Goal: Task Accomplishment & Management: Use online tool/utility

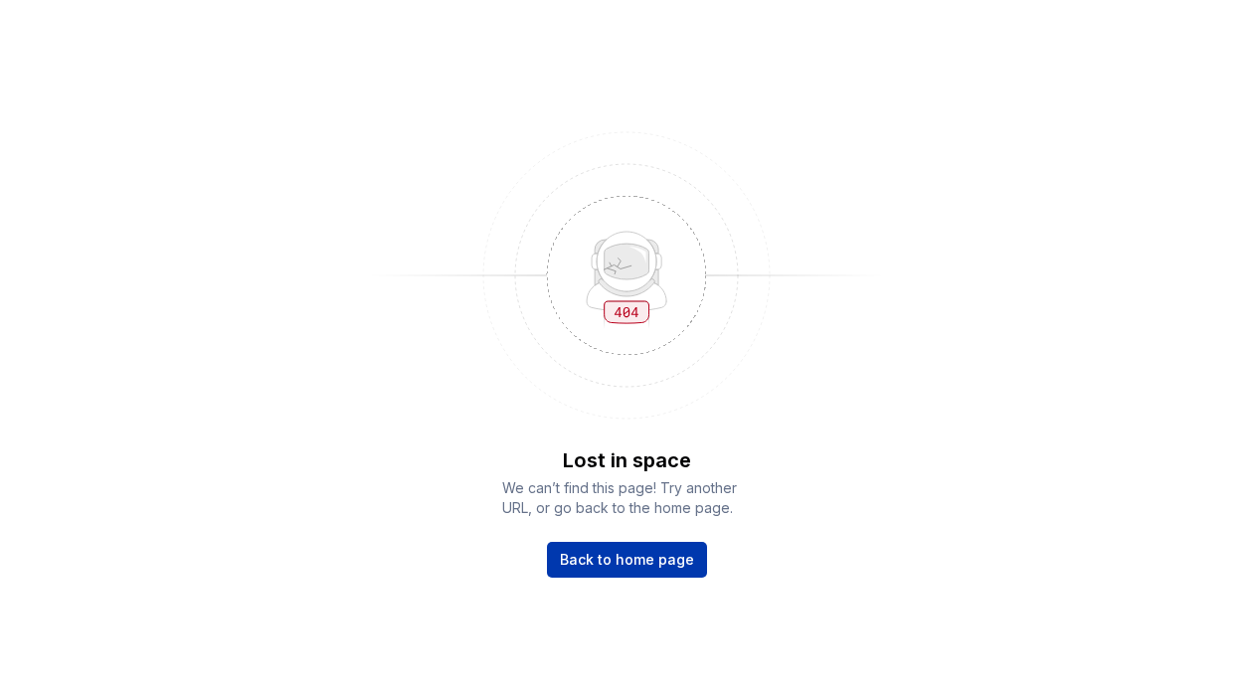
click at [617, 571] on link "Back to home page" at bounding box center [627, 560] width 160 height 36
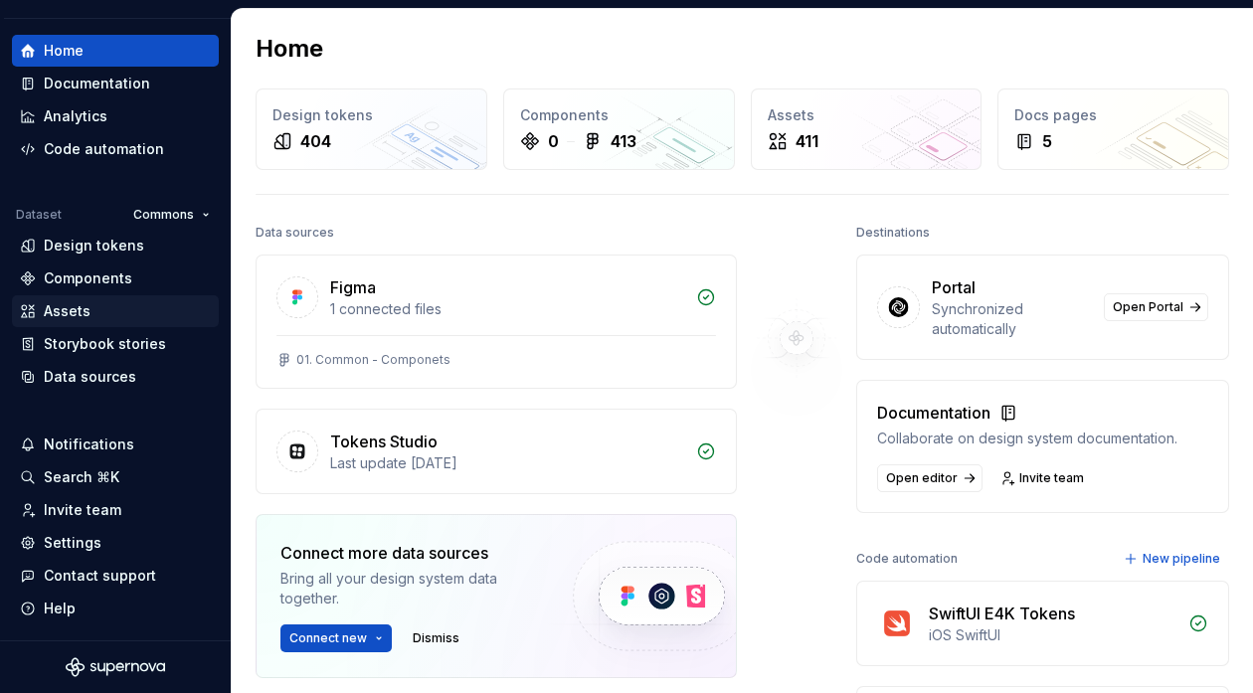
click at [84, 314] on div "Assets" at bounding box center [67, 311] width 47 height 20
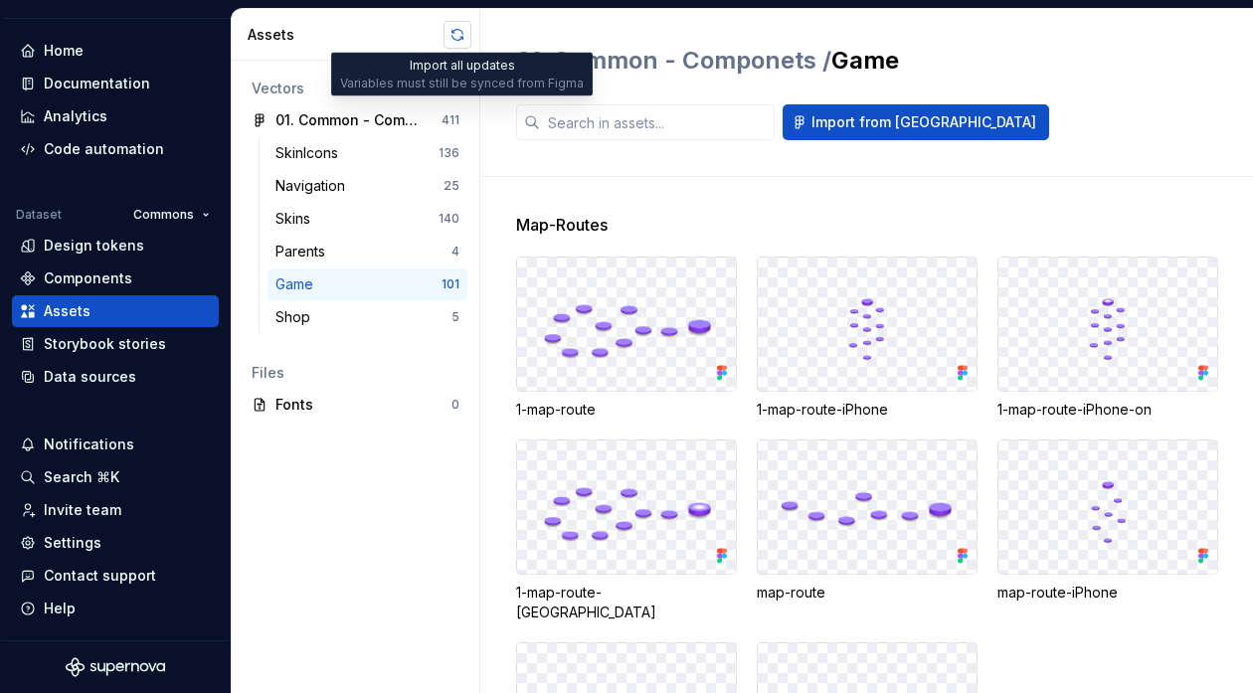
click at [452, 32] on button "button" at bounding box center [457, 35] width 28 height 28
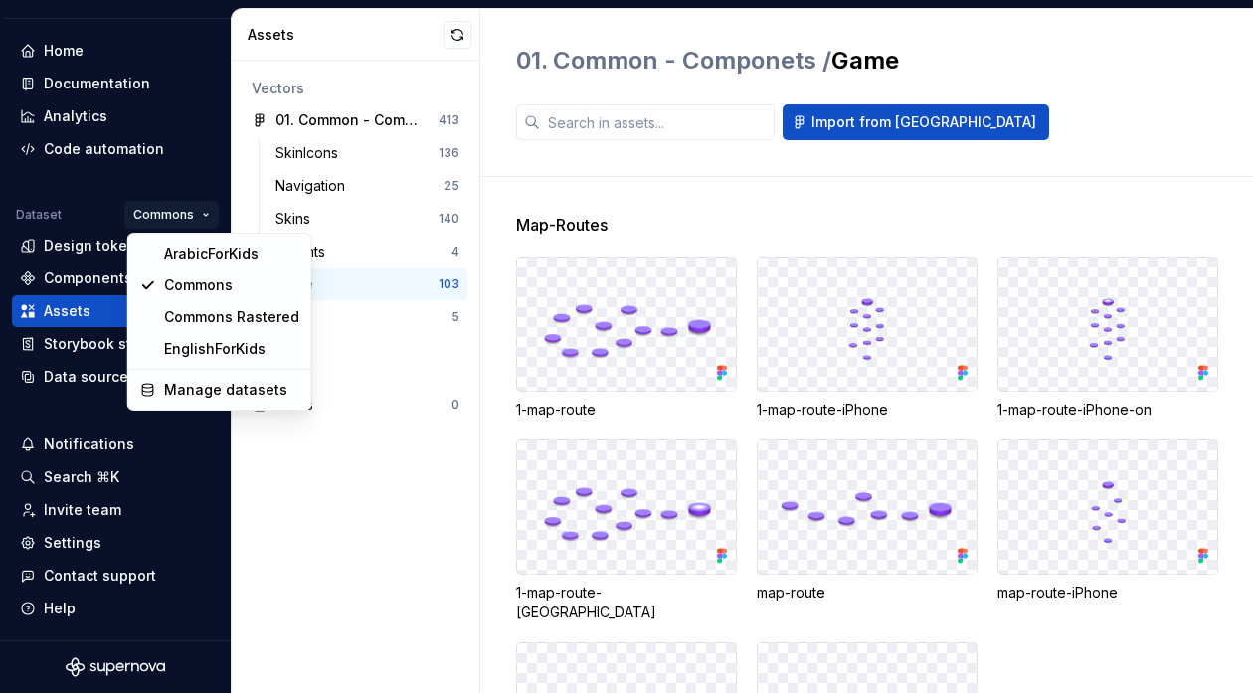
click at [157, 207] on html "studio4kids D Version Current draft Home Documentation Analytics Code automatio…" at bounding box center [626, 346] width 1253 height 693
click at [193, 311] on div "Commons Rastered" at bounding box center [231, 317] width 135 height 20
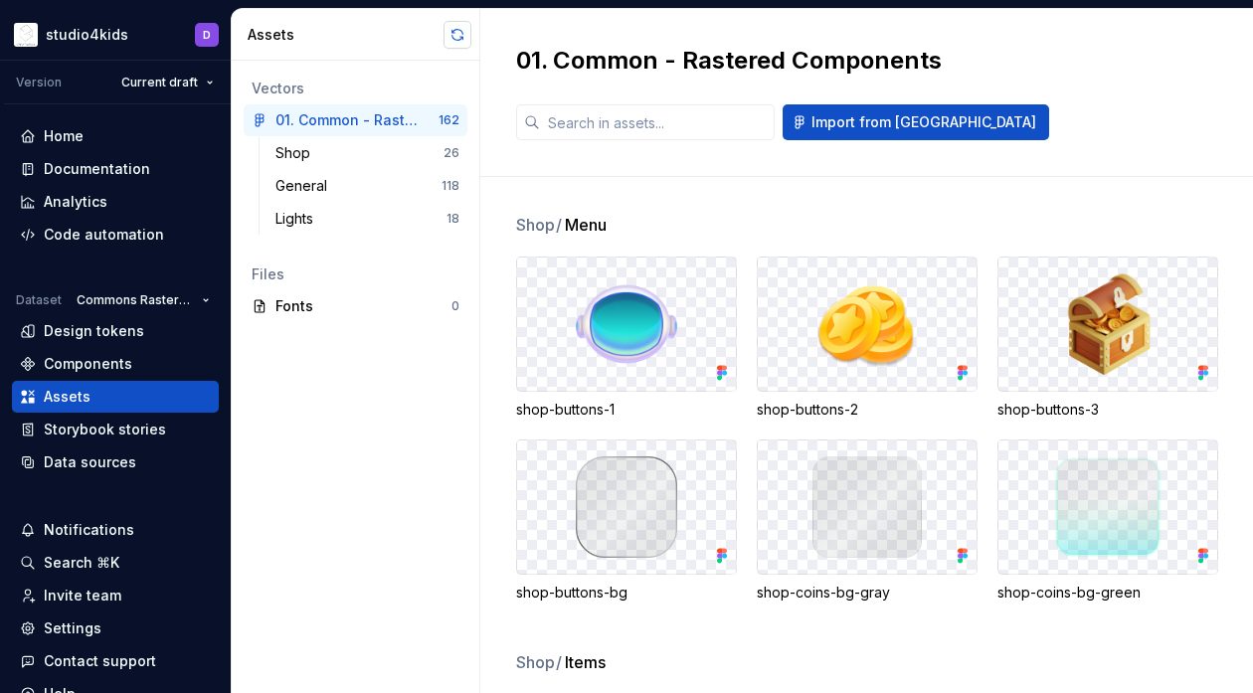
click at [456, 43] on button "button" at bounding box center [457, 35] width 28 height 28
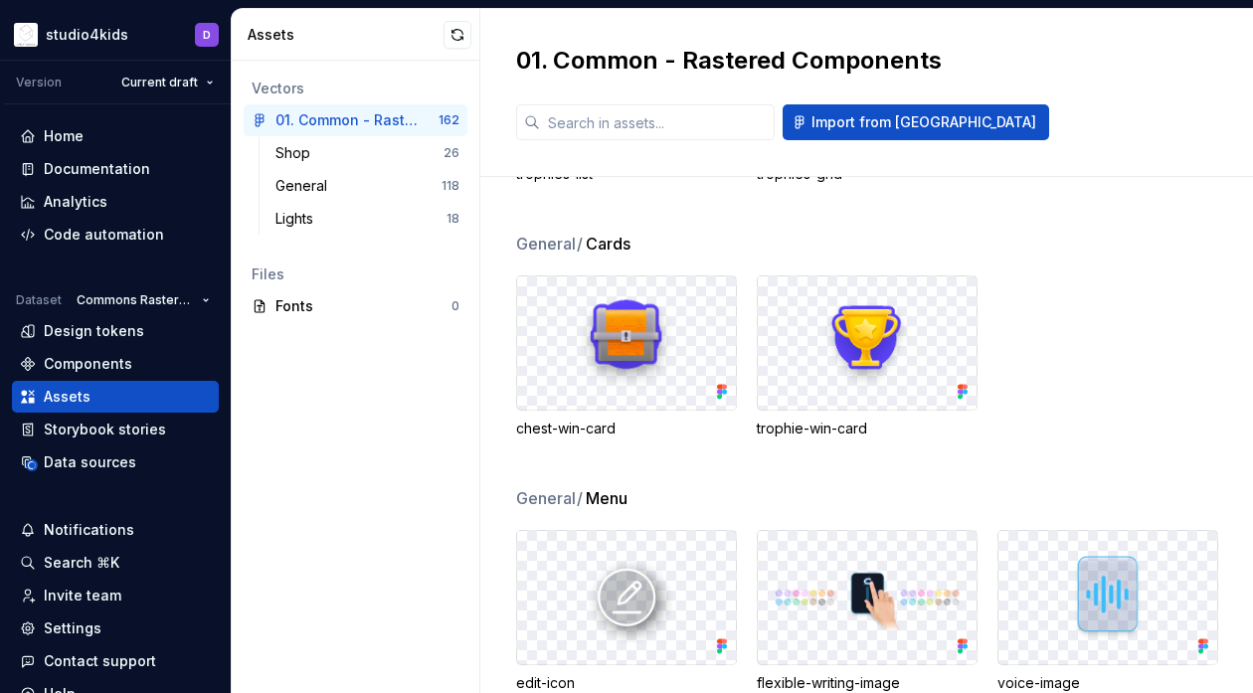
scroll to position [2062, 0]
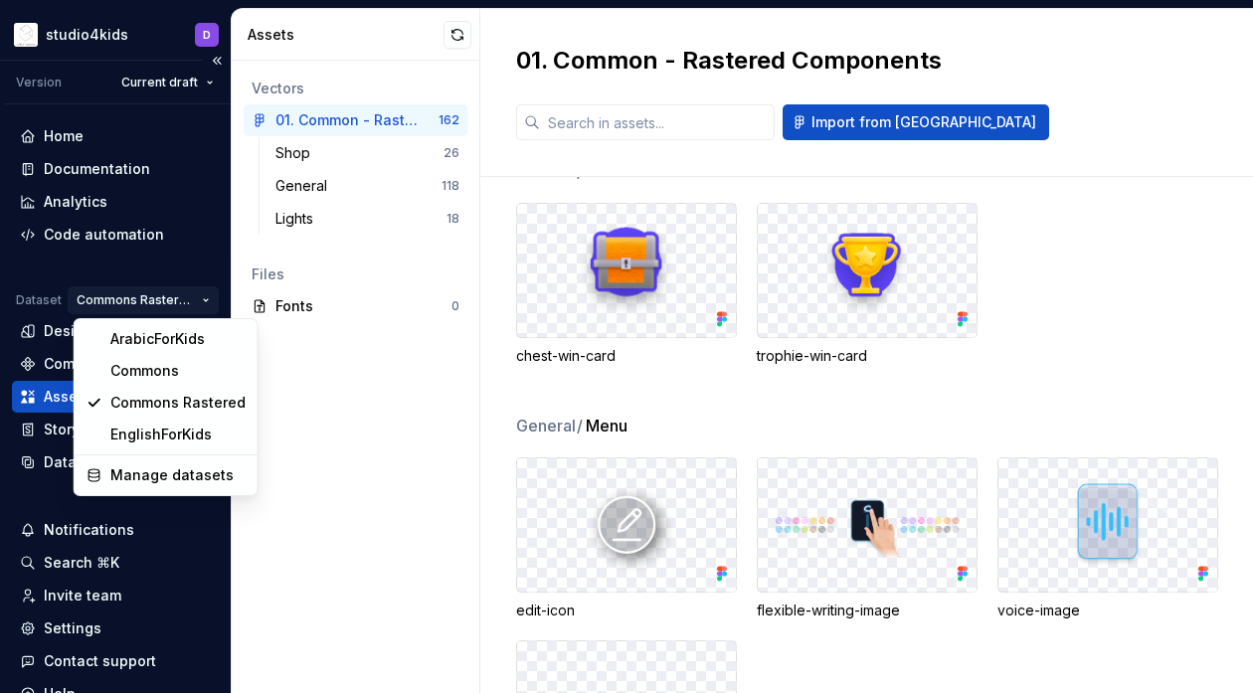
click at [127, 301] on html "studio4kids D Version Current draft Home Documentation Analytics Code automatio…" at bounding box center [626, 346] width 1253 height 693
click at [145, 431] on div "EnglishForKids" at bounding box center [177, 435] width 135 height 20
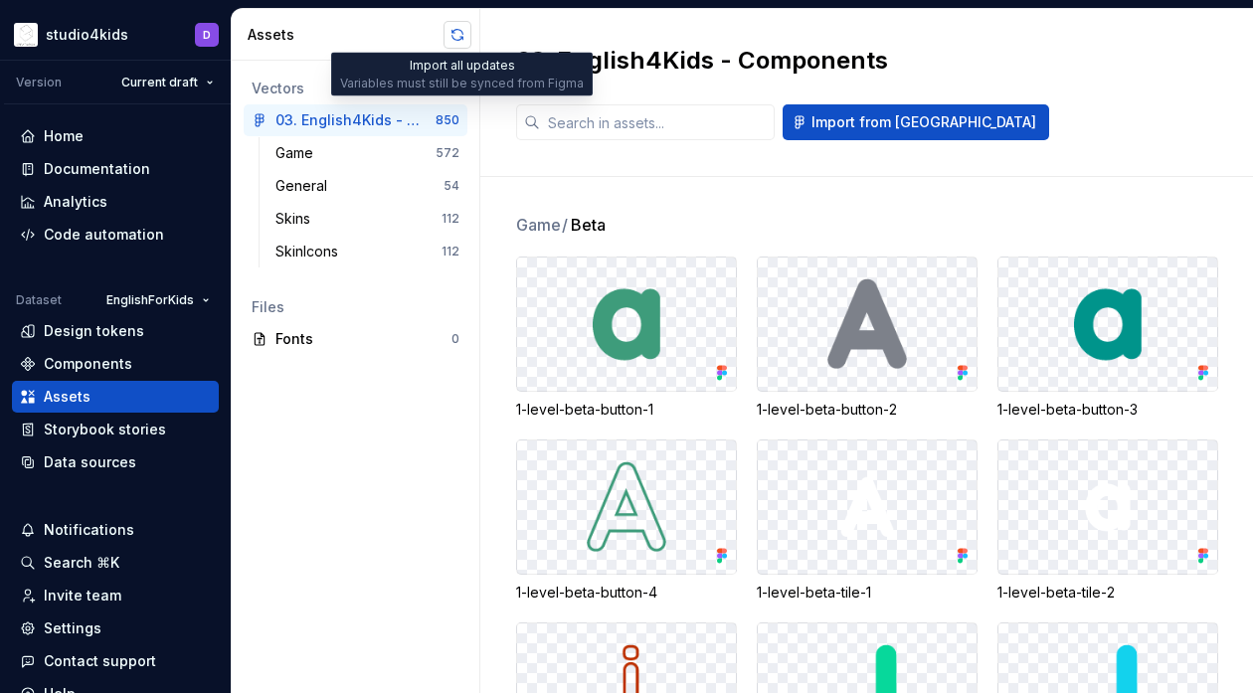
click at [455, 38] on button "button" at bounding box center [457, 35] width 28 height 28
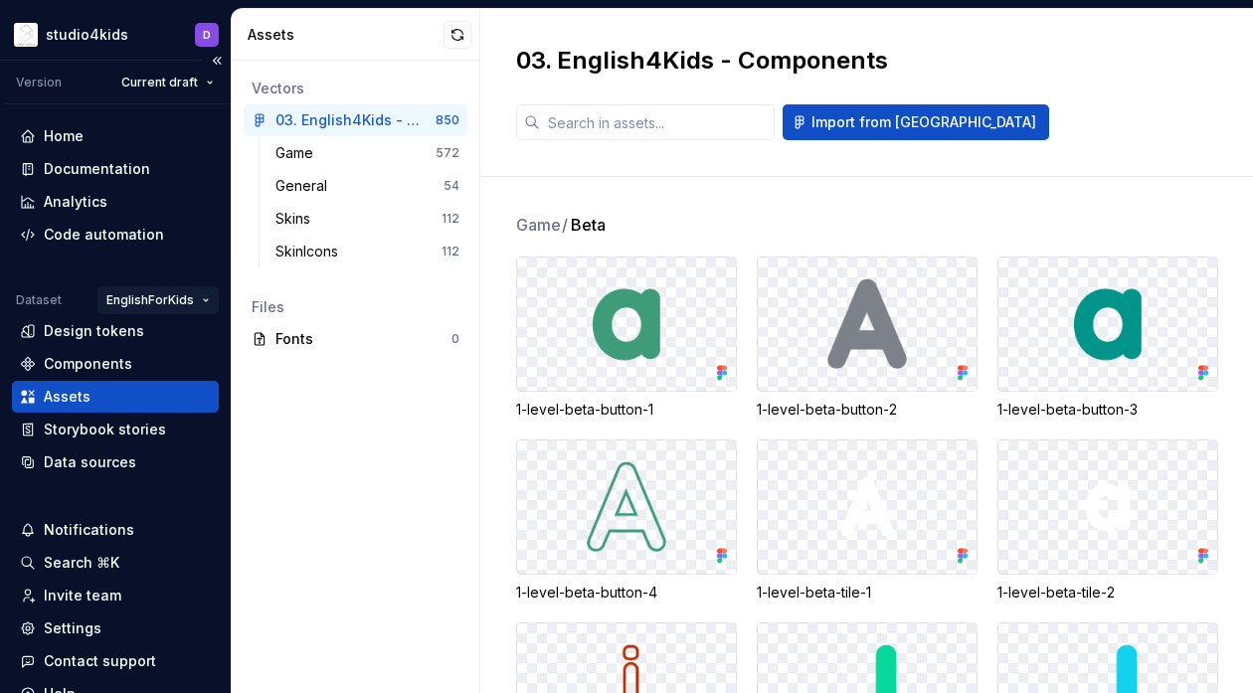
click at [129, 304] on html "studio4kids D Version Current draft Home Documentation Analytics Code automatio…" at bounding box center [626, 346] width 1253 height 693
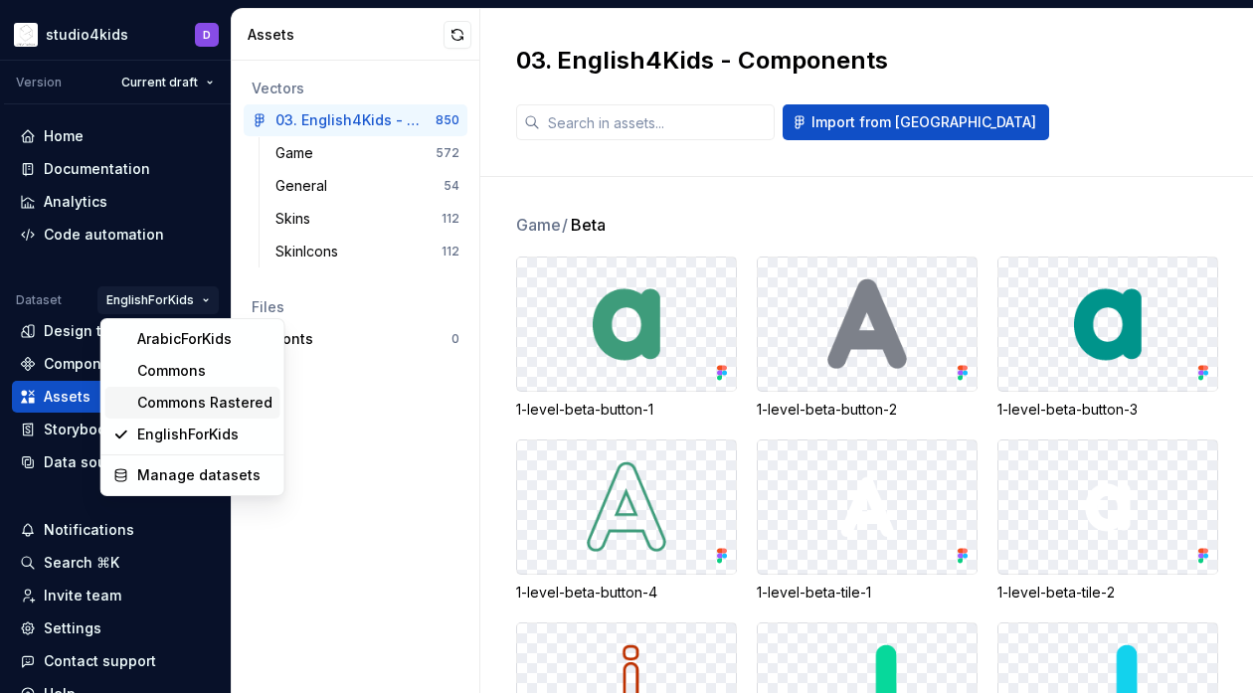
click at [150, 407] on div "Commons Rastered" at bounding box center [204, 403] width 135 height 20
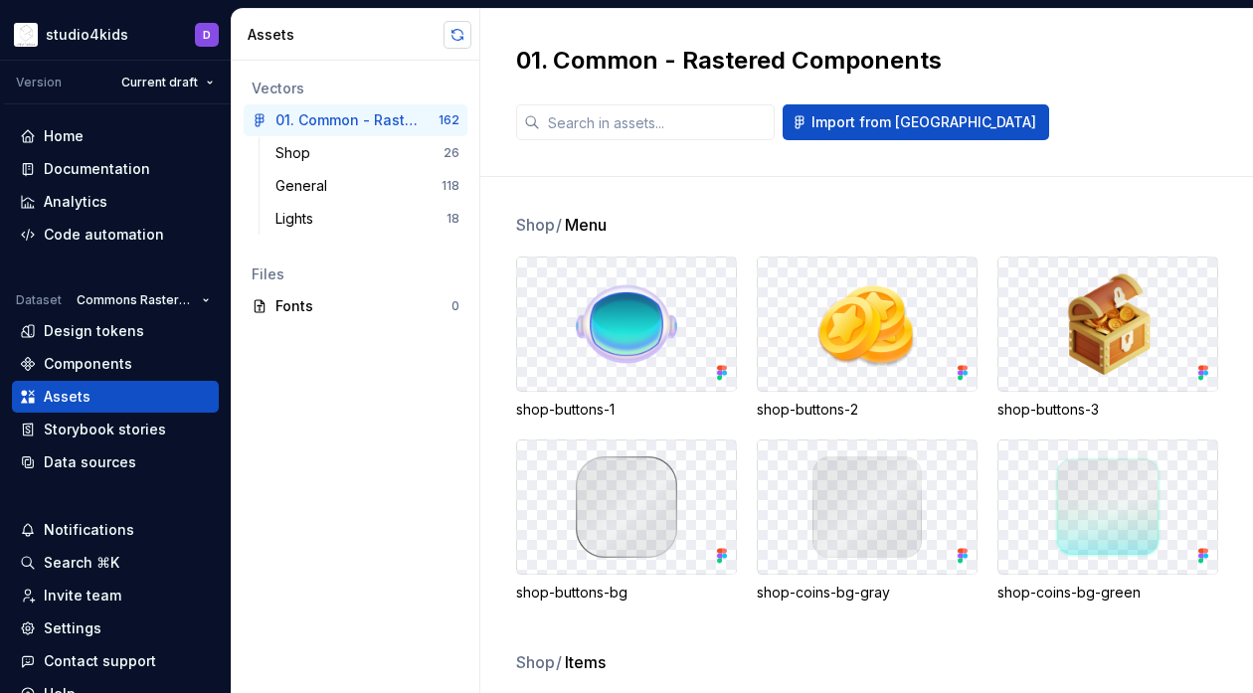
click at [451, 39] on button "button" at bounding box center [457, 35] width 28 height 28
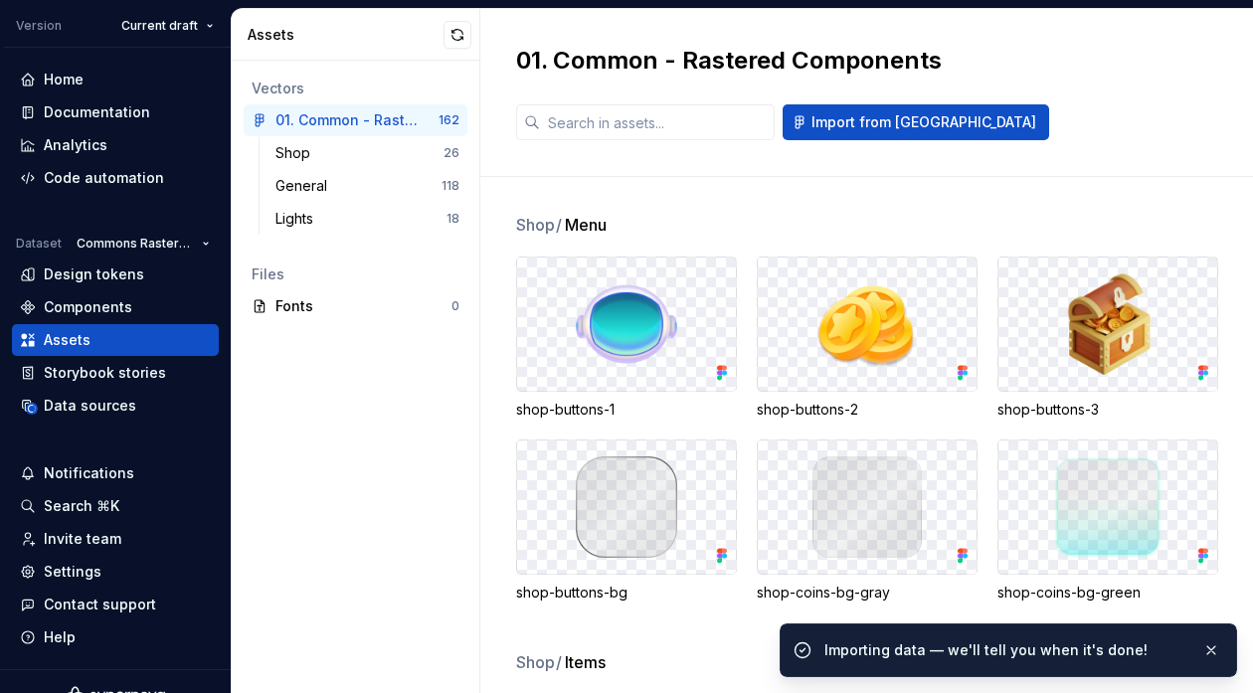
scroll to position [86, 0]
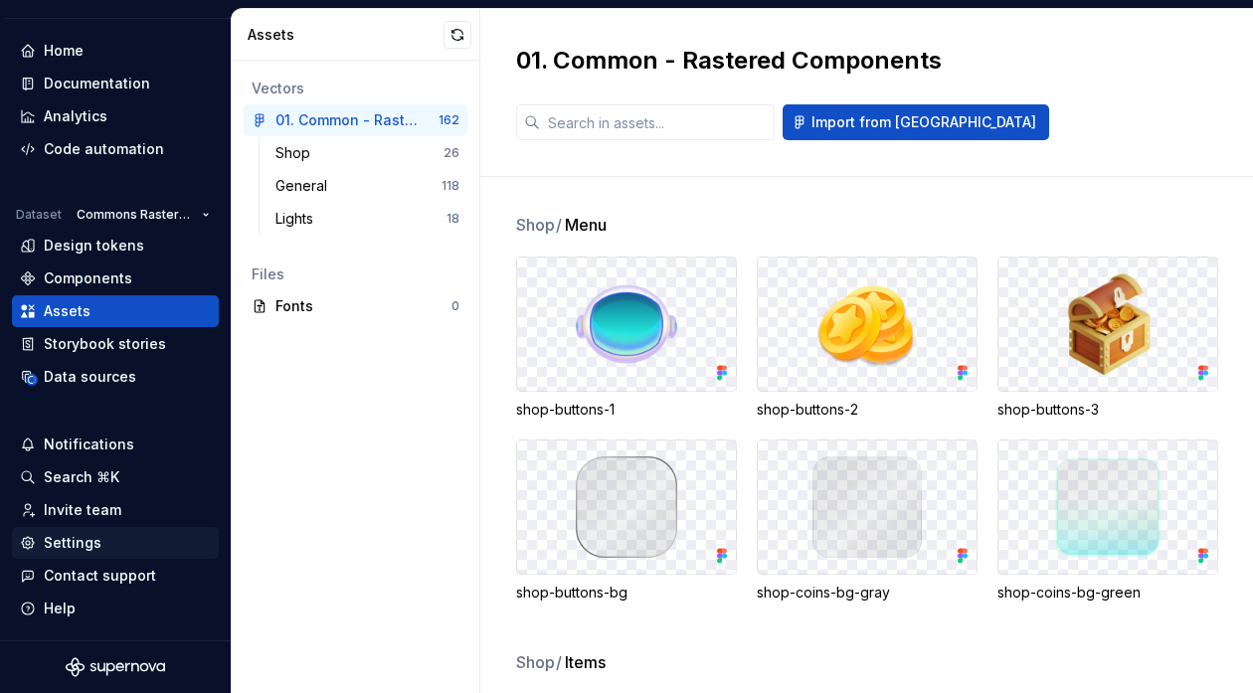
click at [91, 541] on div "Settings" at bounding box center [73, 543] width 58 height 20
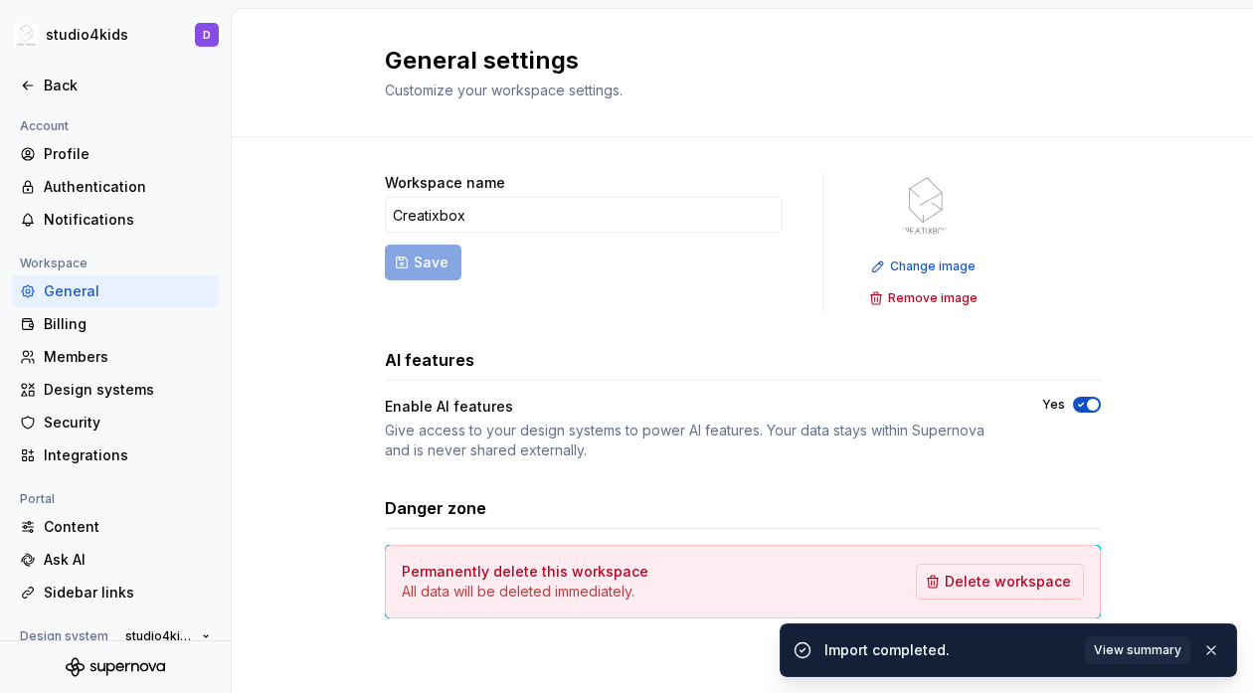
scroll to position [1, 0]
click at [78, 387] on div "Design systems" at bounding box center [127, 390] width 167 height 20
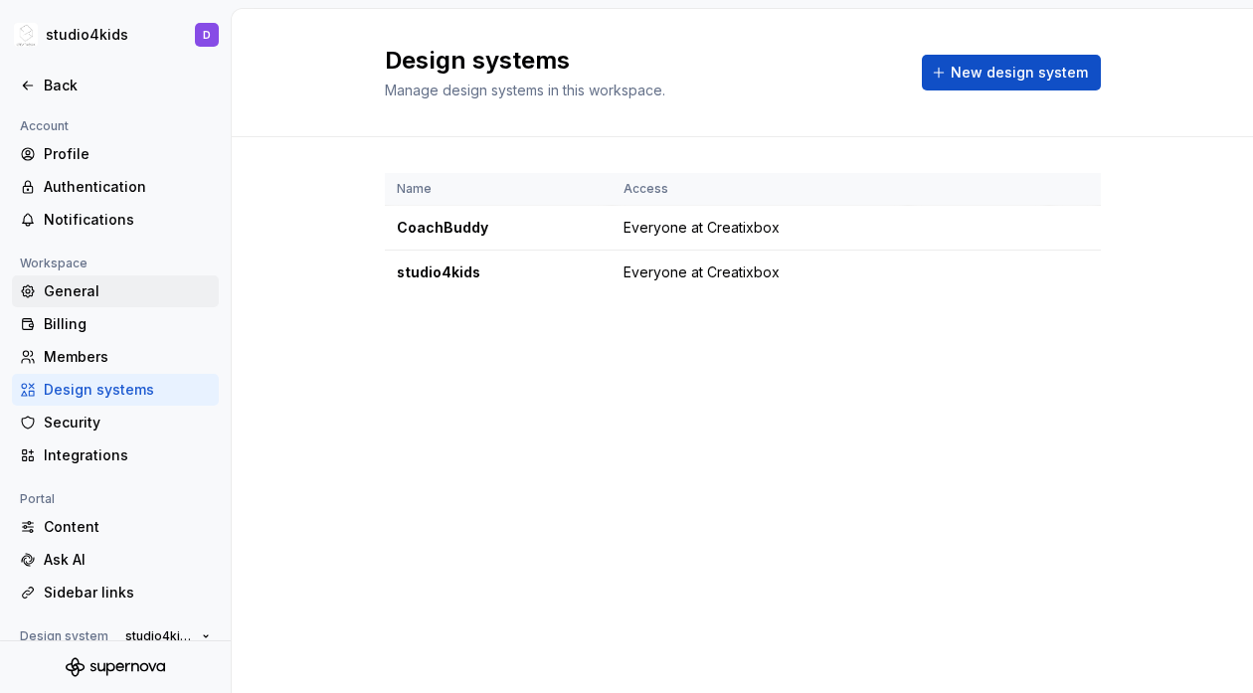
click at [64, 300] on div "General" at bounding box center [115, 291] width 207 height 32
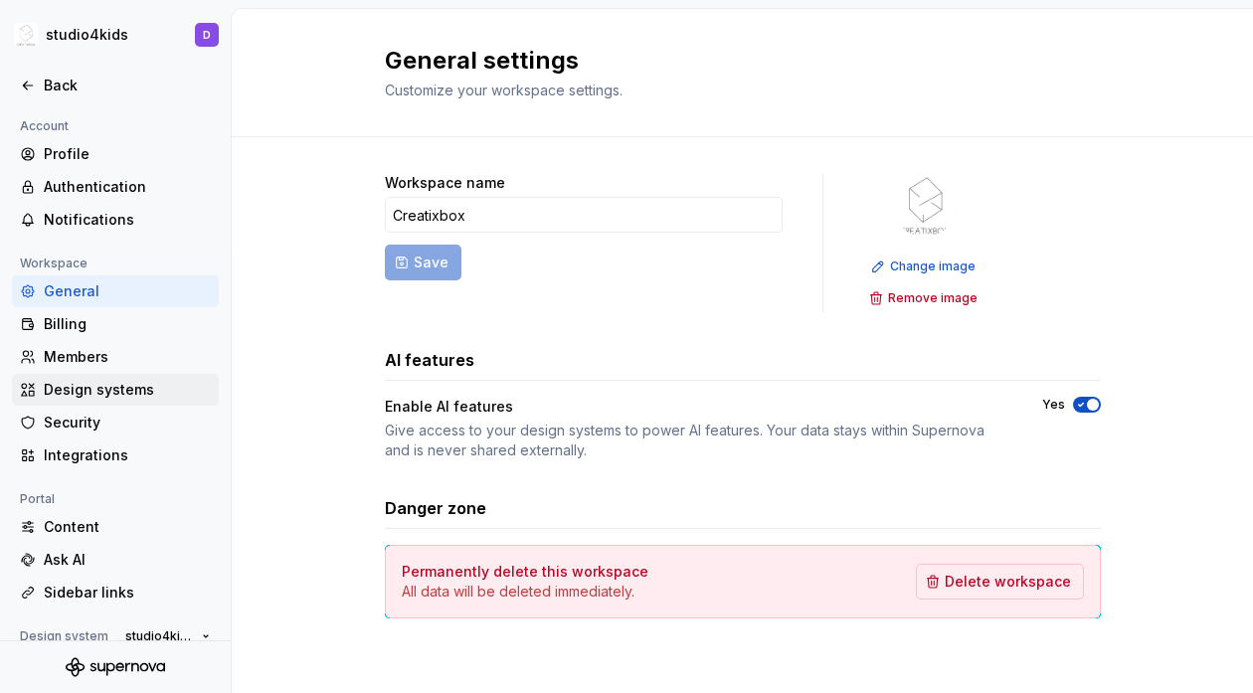
click at [83, 386] on div "Design systems" at bounding box center [127, 390] width 167 height 20
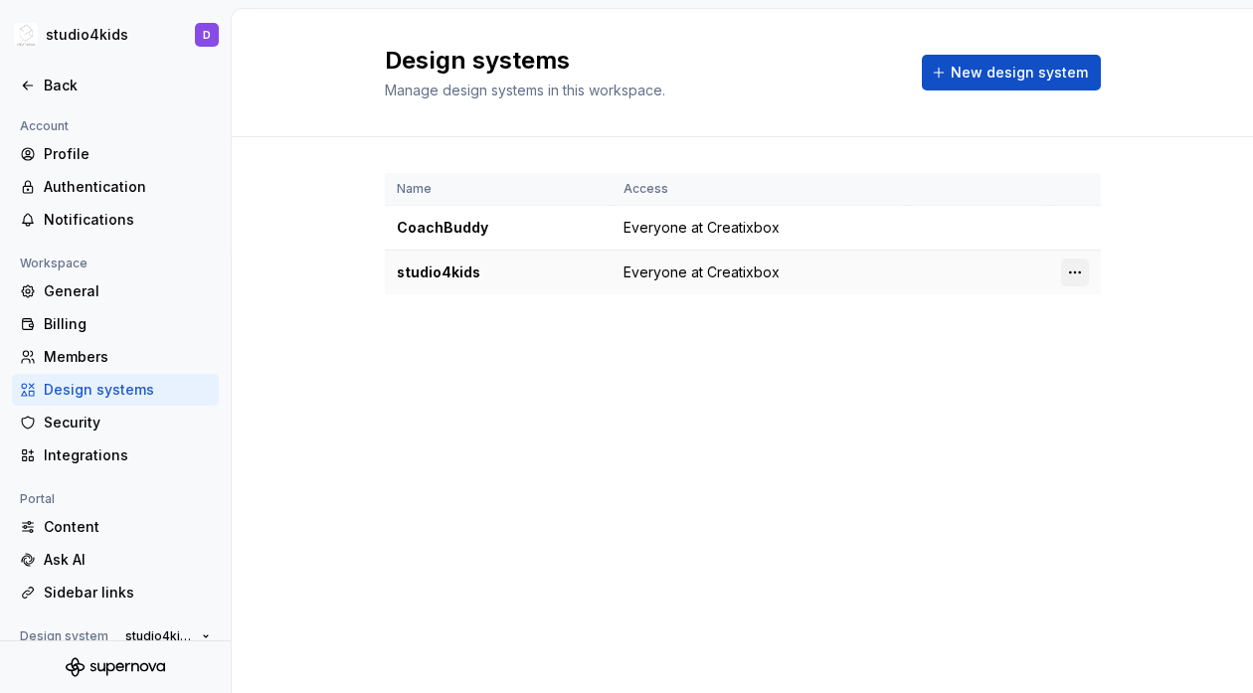
click at [1071, 264] on html "studio4kids D Back Account Profile Authentication Notifications Workspace Gener…" at bounding box center [626, 346] width 1253 height 693
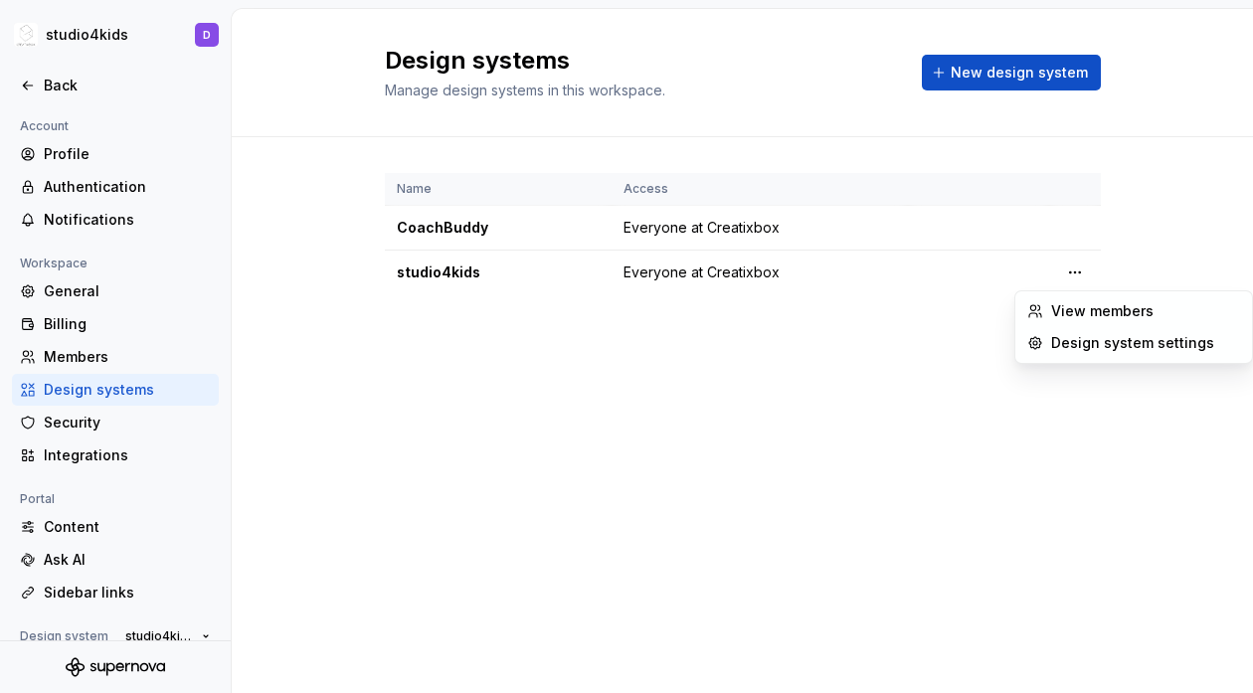
click at [850, 335] on html "studio4kids D Back Account Profile Authentication Notifications Workspace Gener…" at bounding box center [626, 346] width 1253 height 693
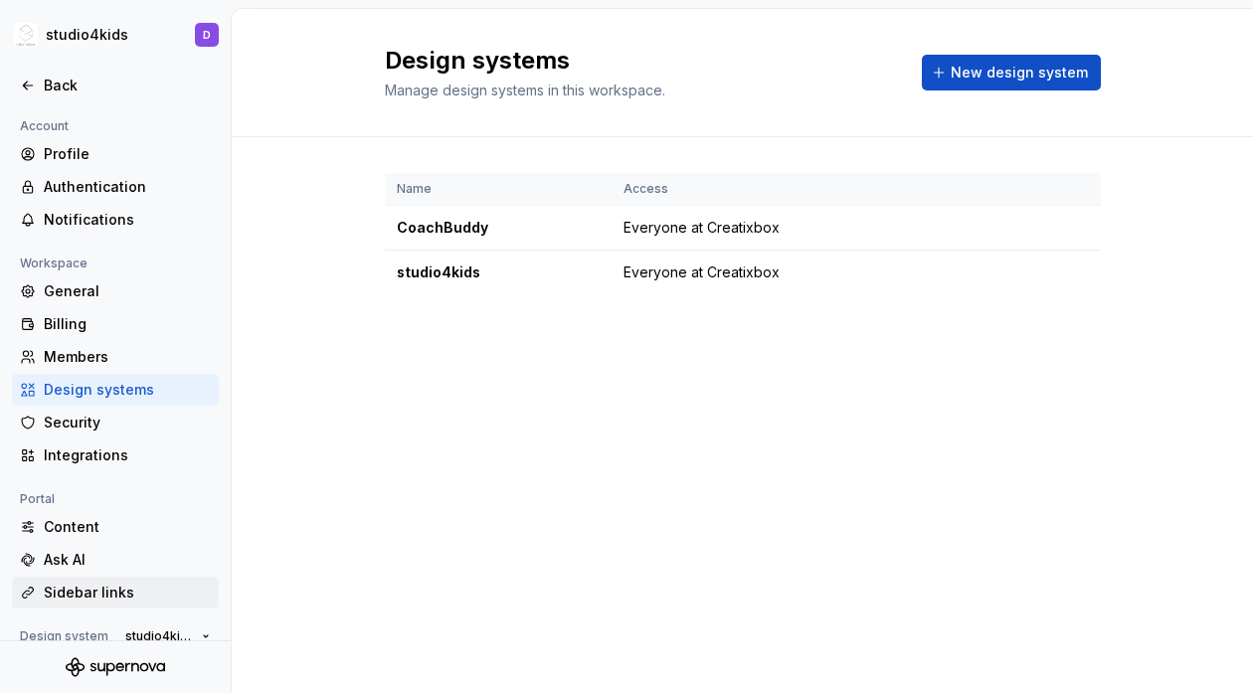
scroll to position [182, 0]
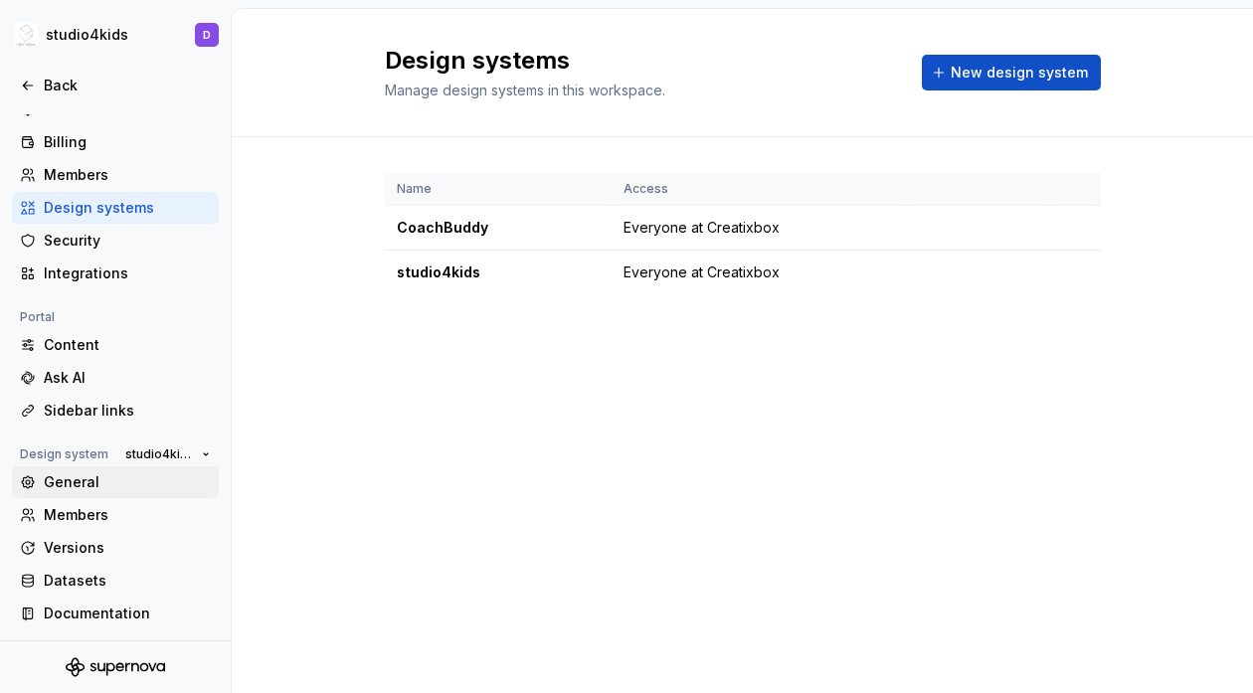
click at [79, 483] on div "General" at bounding box center [127, 482] width 167 height 20
click at [89, 550] on div "Versions" at bounding box center [127, 548] width 167 height 20
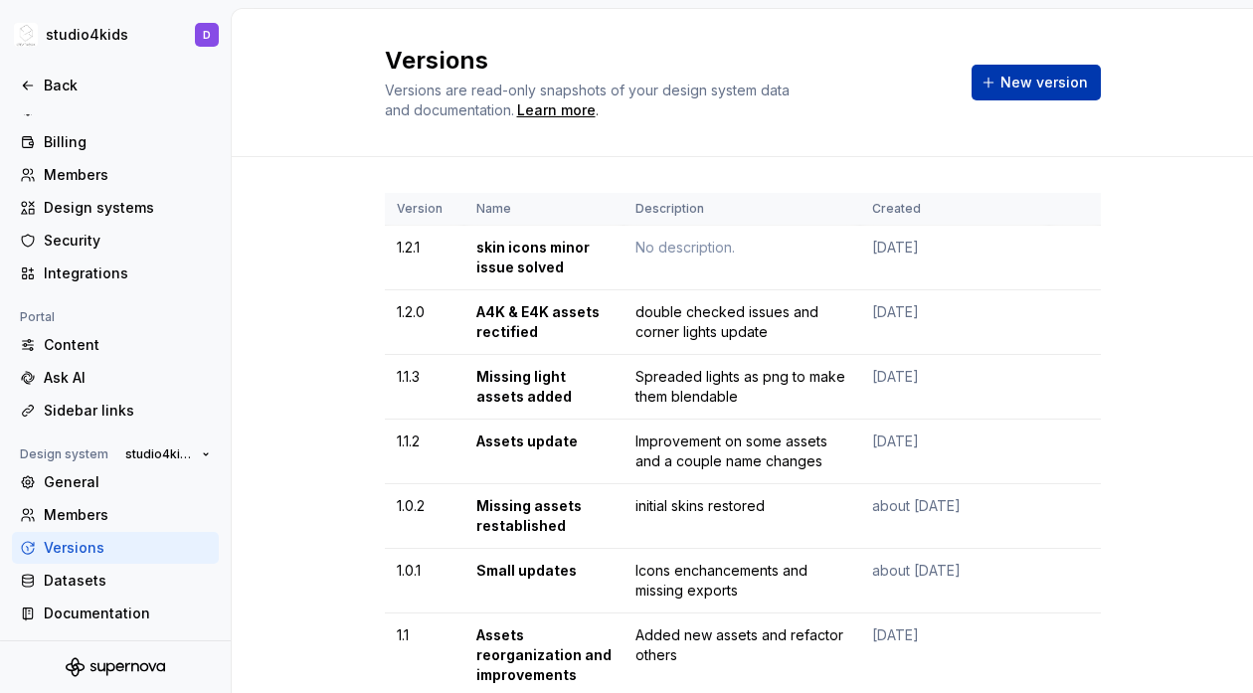
click at [1011, 80] on span "New version" at bounding box center [1043, 83] width 87 height 20
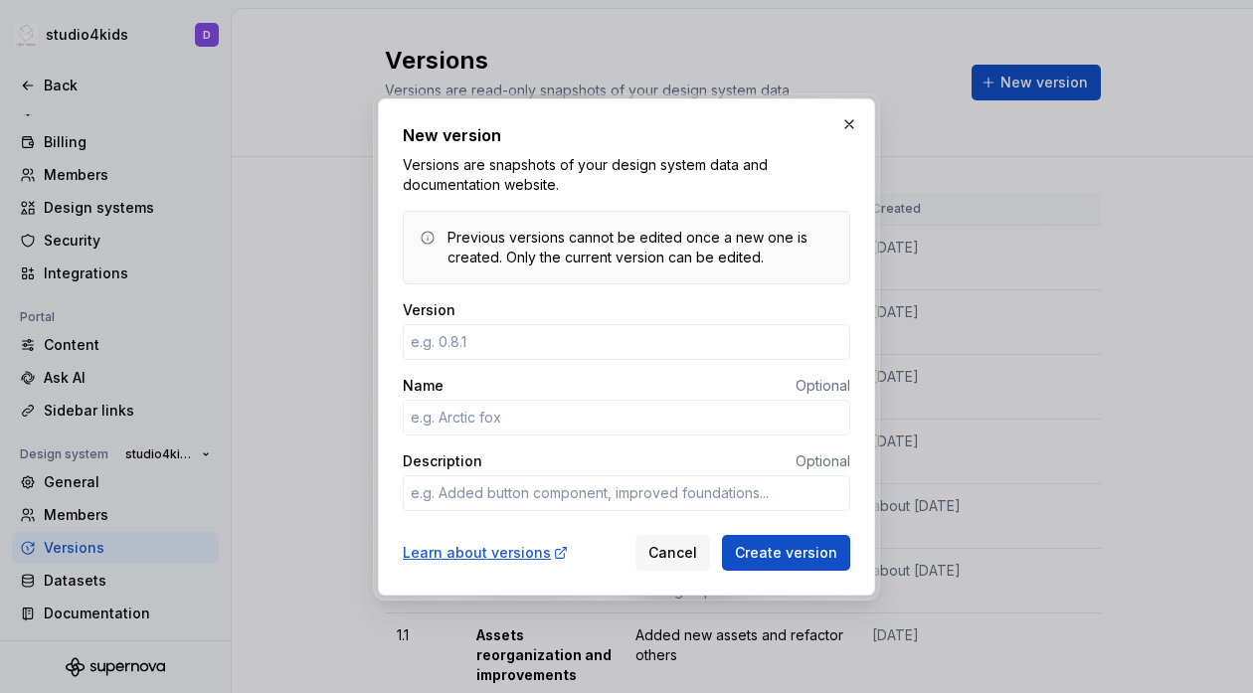
type input "1"
type textarea "*"
type input "1.2.2"
click at [692, 545] on span "Cancel" at bounding box center [672, 553] width 49 height 20
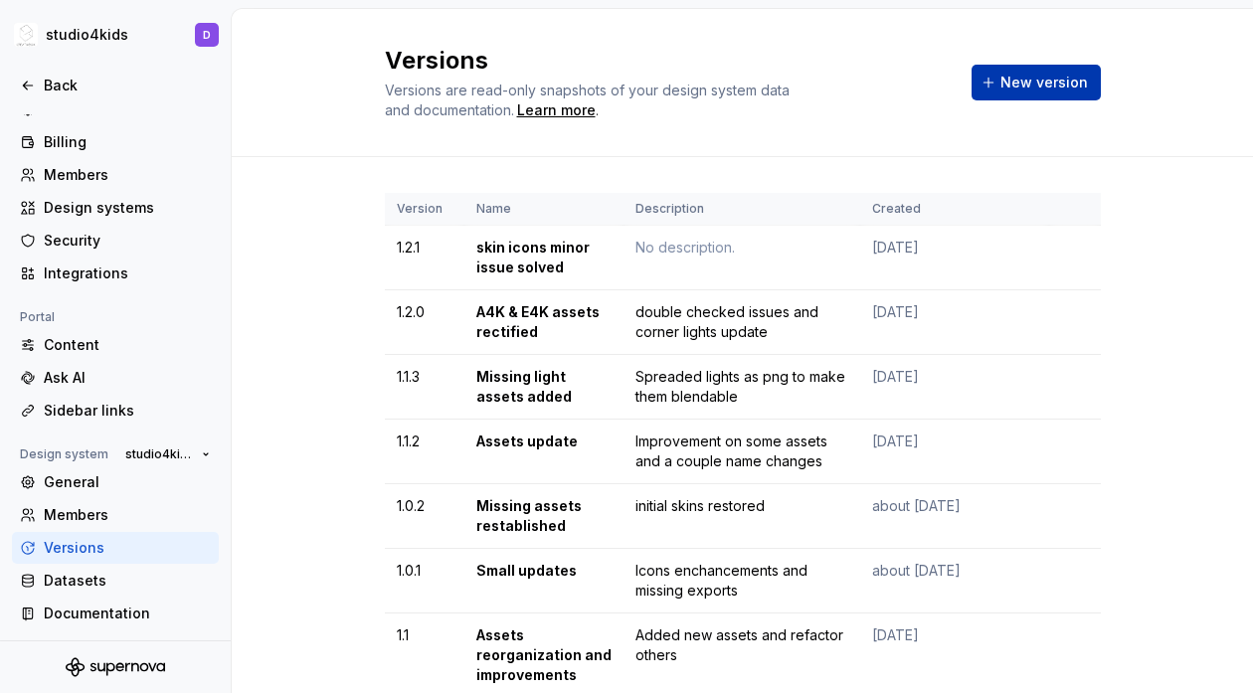
click at [1008, 93] on button "New version" at bounding box center [1035, 83] width 129 height 36
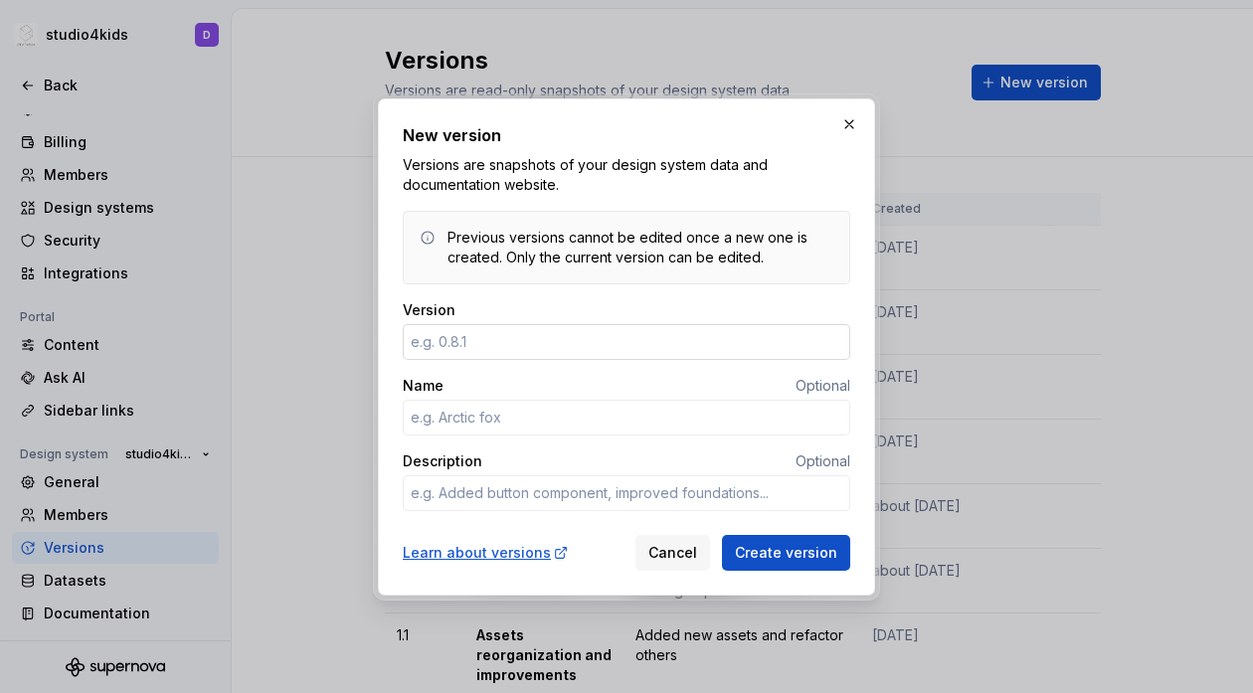
type textarea "*"
type input "1.2.2"
click at [513, 413] on input "Name" at bounding box center [626, 418] width 447 height 36
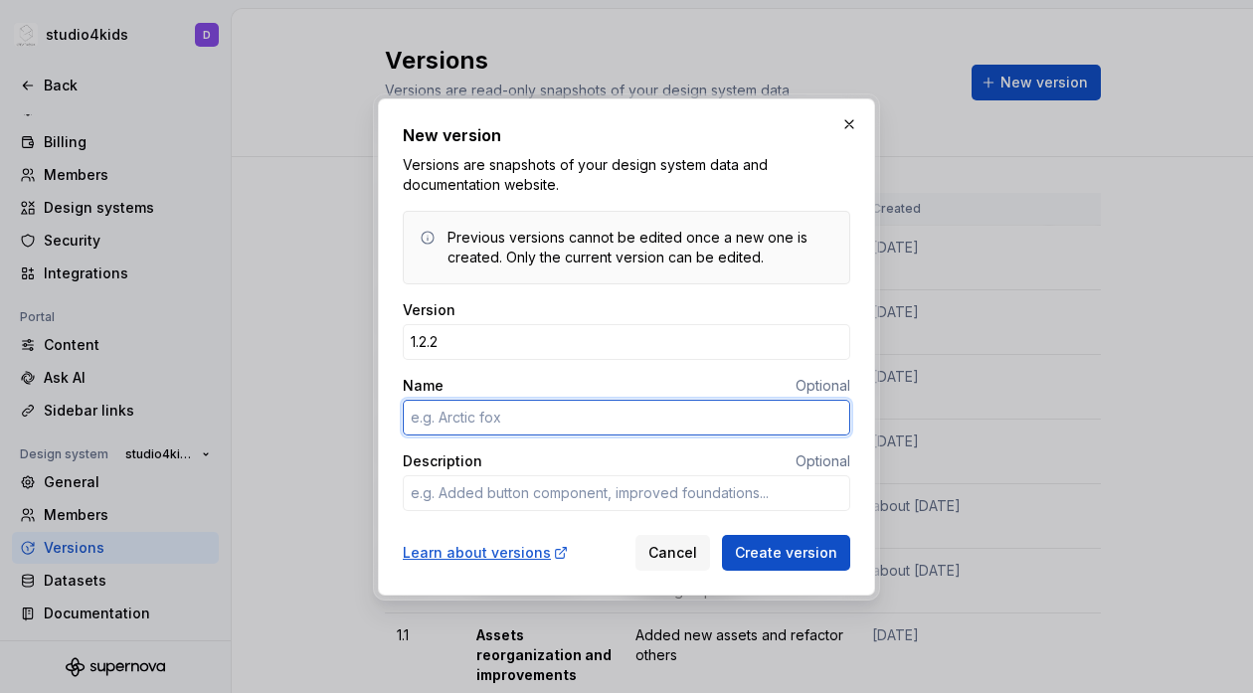
type textarea "*"
type input "D"
type textarea "*"
type input "First"
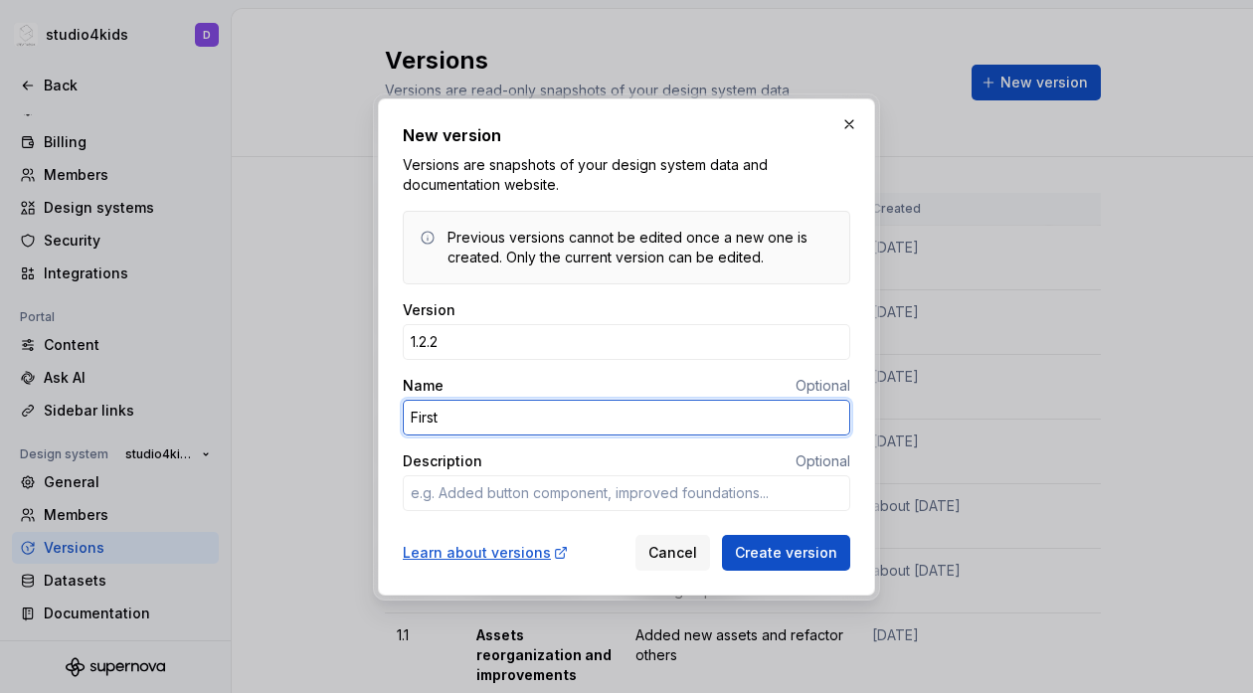
type textarea "*"
type input "Glass"
type textarea "*"
type input "Glass u"
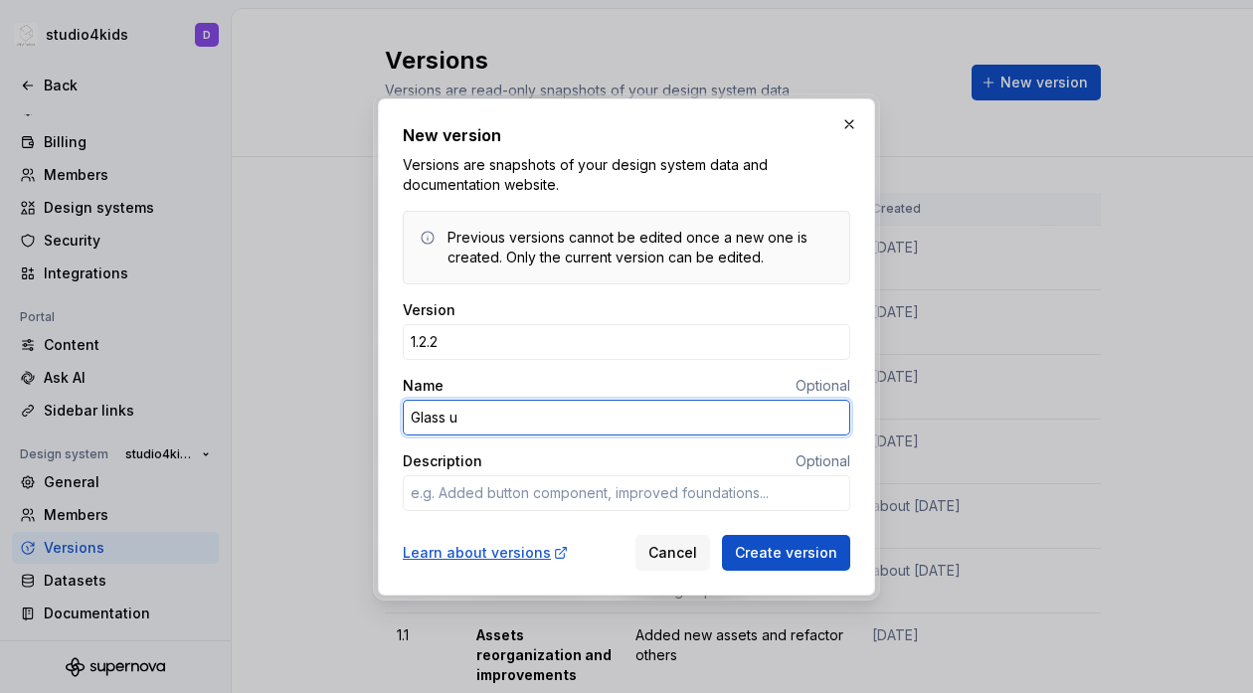
type textarea "*"
type input "G"
type textarea "*"
click at [485, 421] on input "Update for glass" at bounding box center [626, 418] width 447 height 36
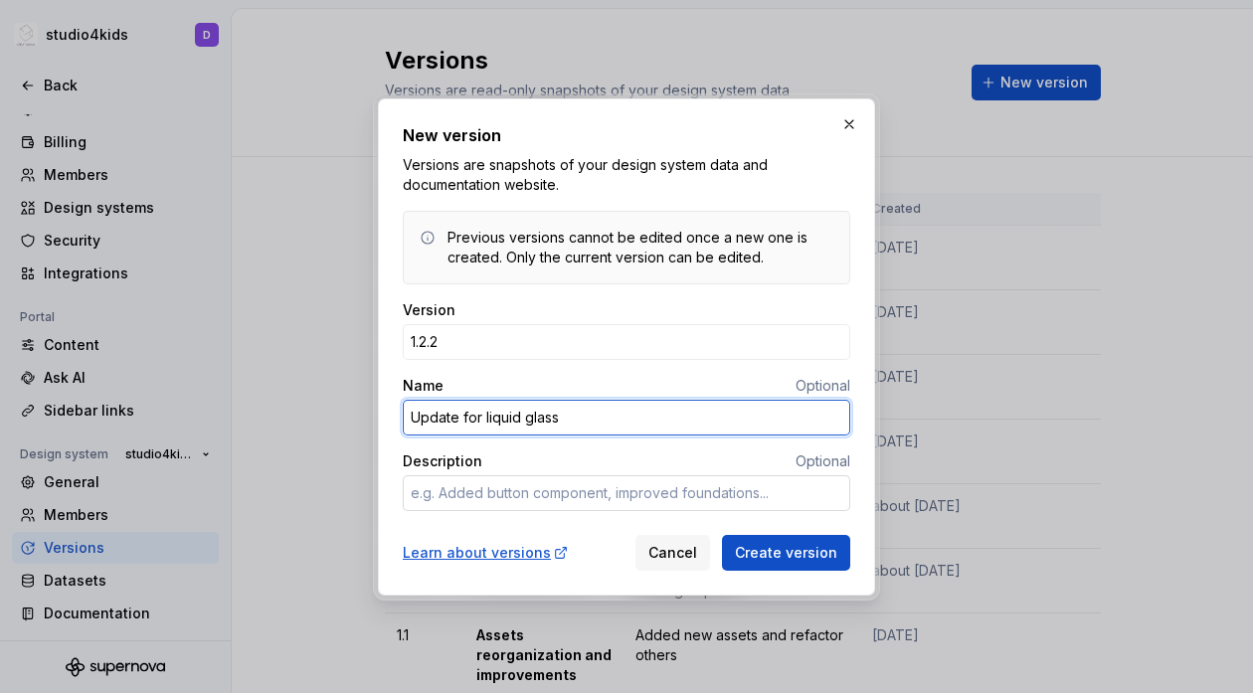
type input "Update for liquid glass"
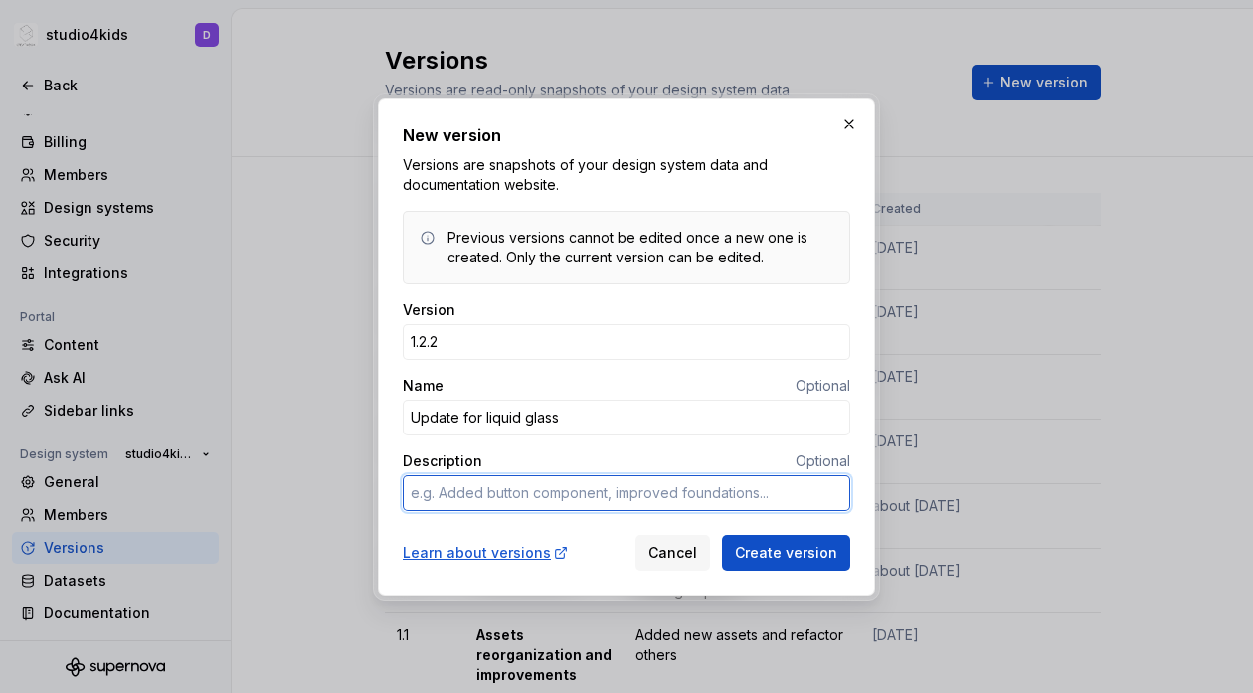
click at [495, 491] on textarea "Description" at bounding box center [626, 493] width 447 height 36
type textarea "*"
type textarea "F"
type textarea "*"
type textarea "Fi"
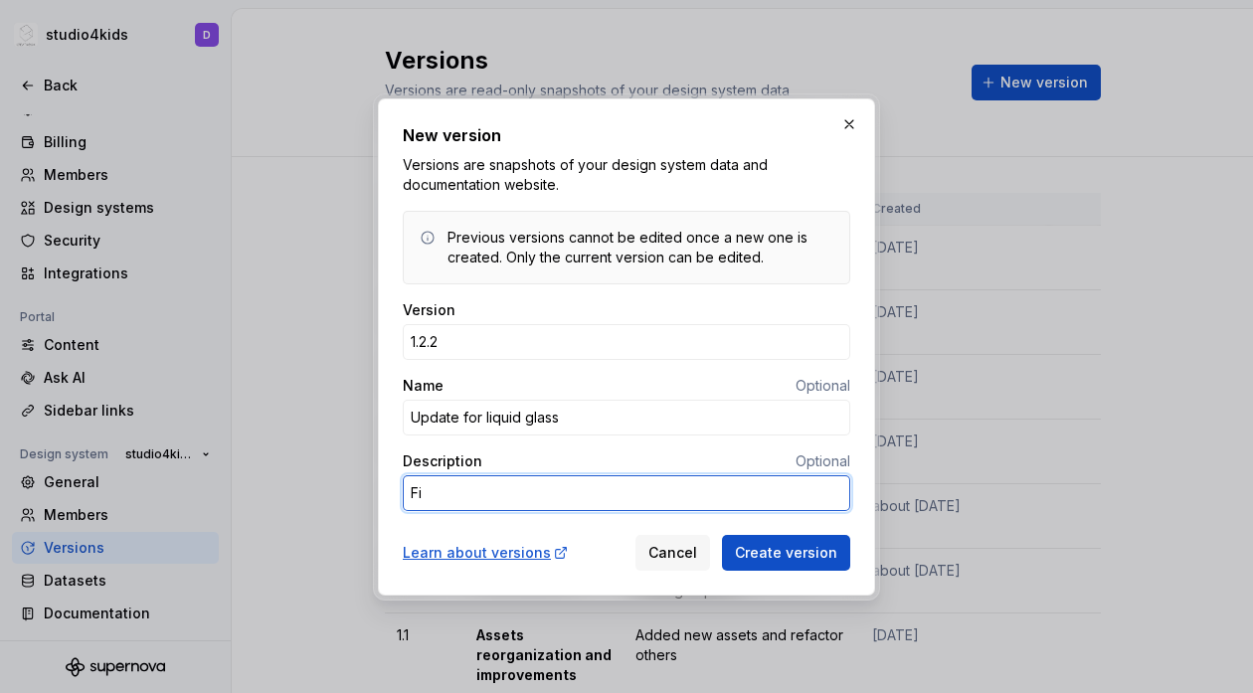
type textarea "*"
type textarea "Fir"
type textarea "*"
type textarea "Firs"
type textarea "*"
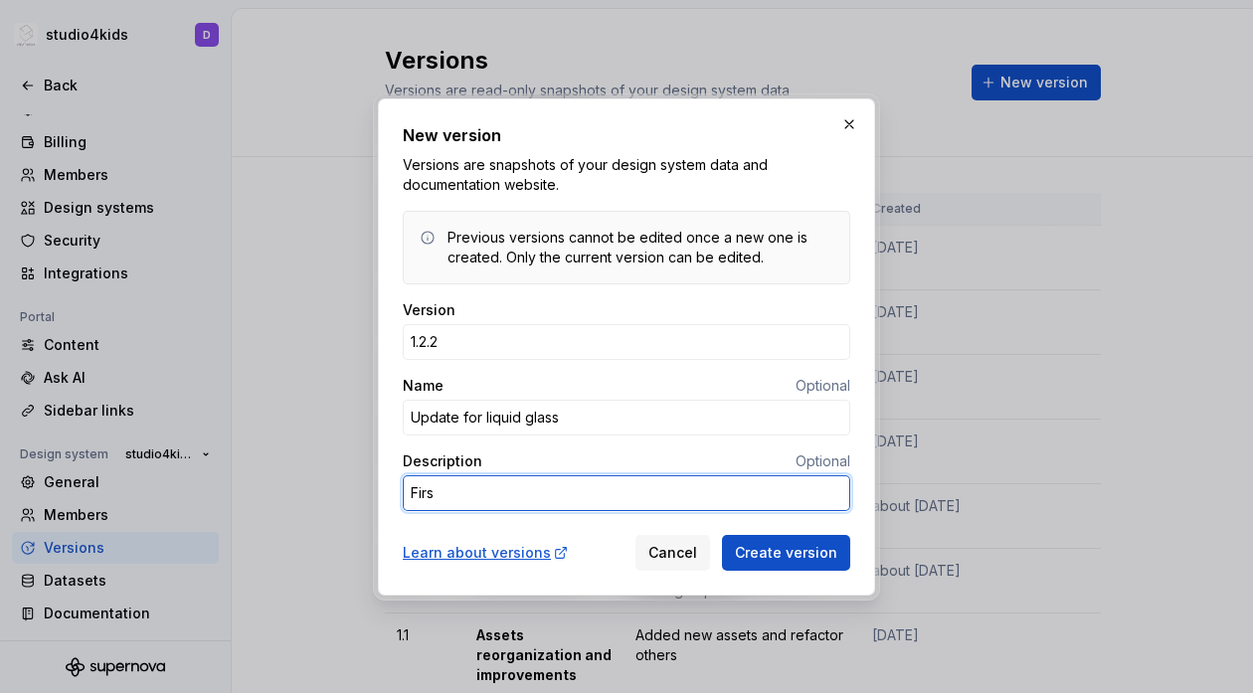
type textarea "Firs"
type textarea "*"
type textarea "Firs l"
type textarea "*"
type textarea "Firs li"
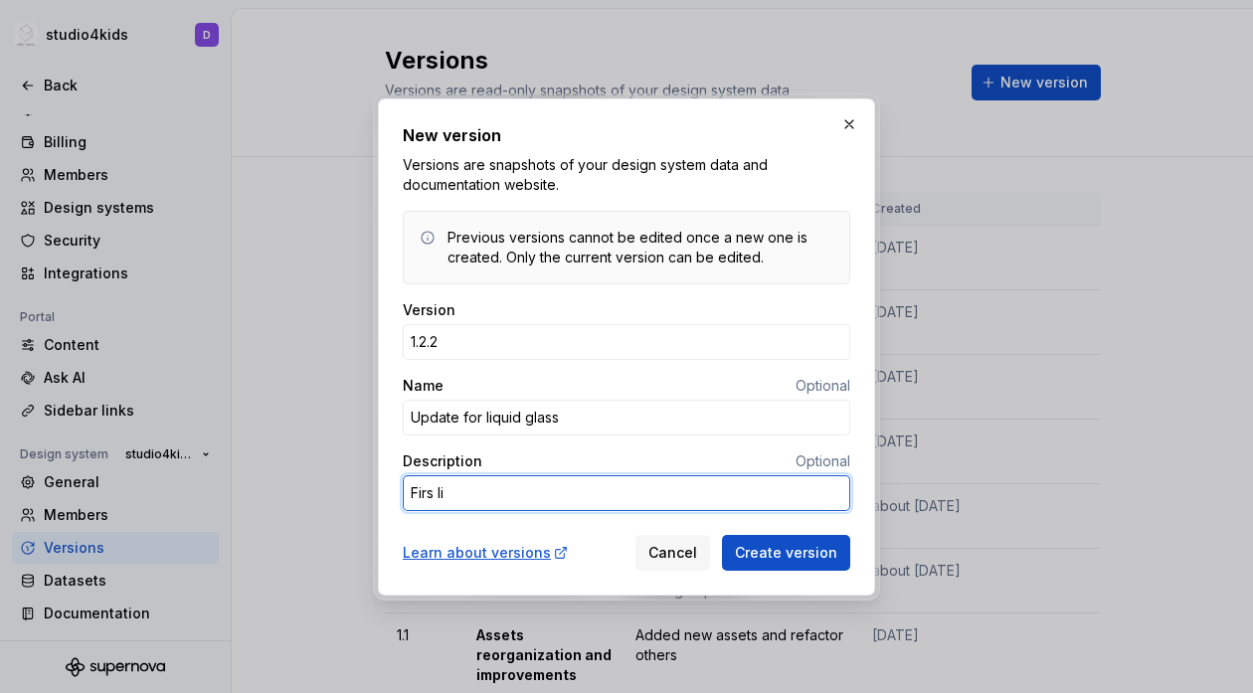
type textarea "*"
type textarea "Firs liq"
type textarea "*"
type textarea "Firs liqu"
type textarea "*"
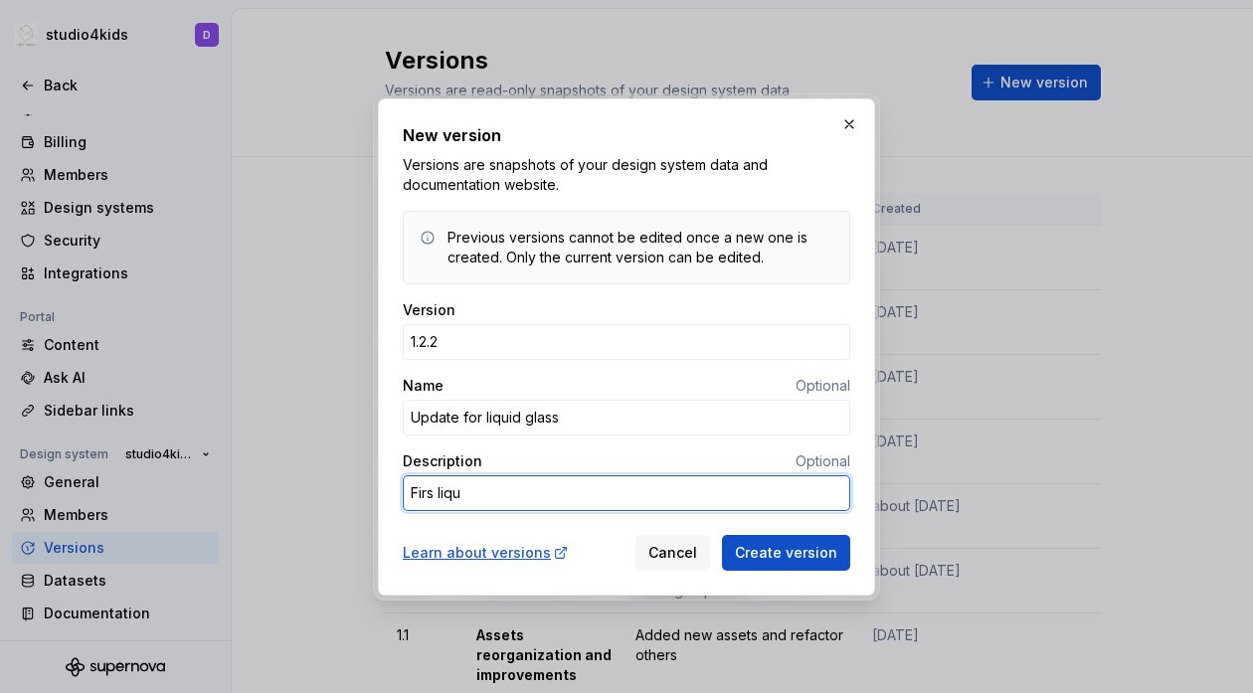
type textarea "Firs liqui"
type textarea "*"
type textarea "Firs liquid"
type textarea "*"
type textarea "Firs liquid"
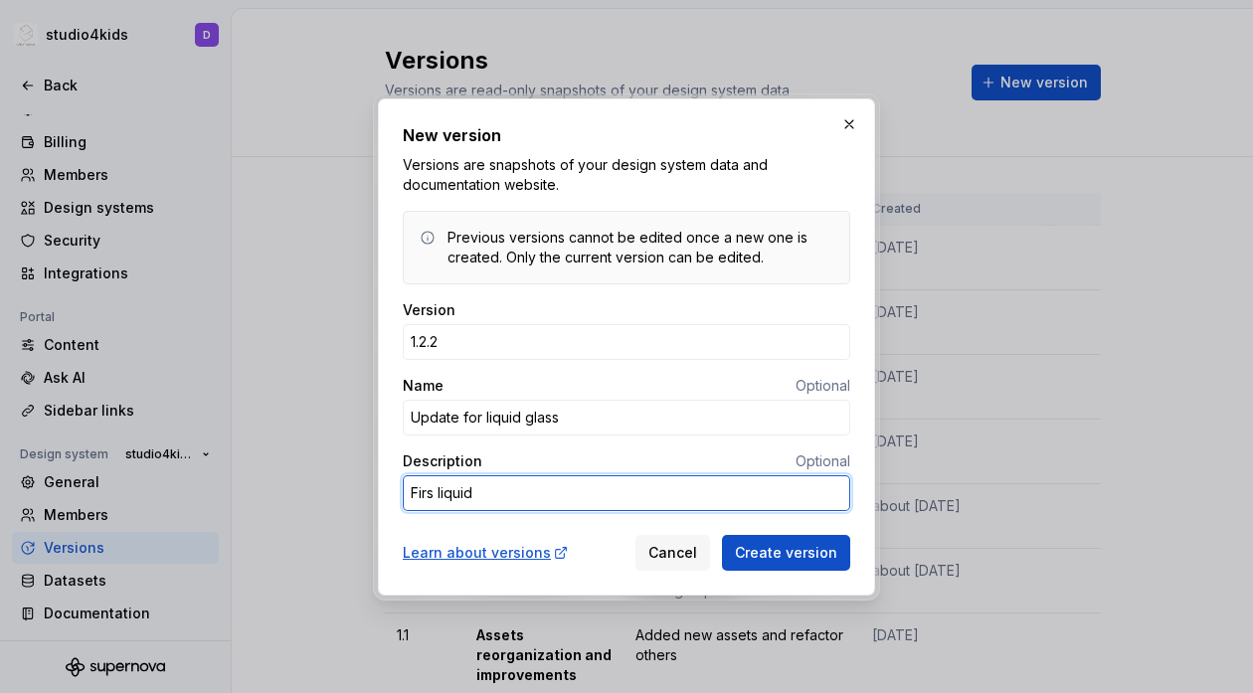
type textarea "*"
type textarea "Firs liquid g"
type textarea "*"
type textarea "Firs liquid gl"
type textarea "*"
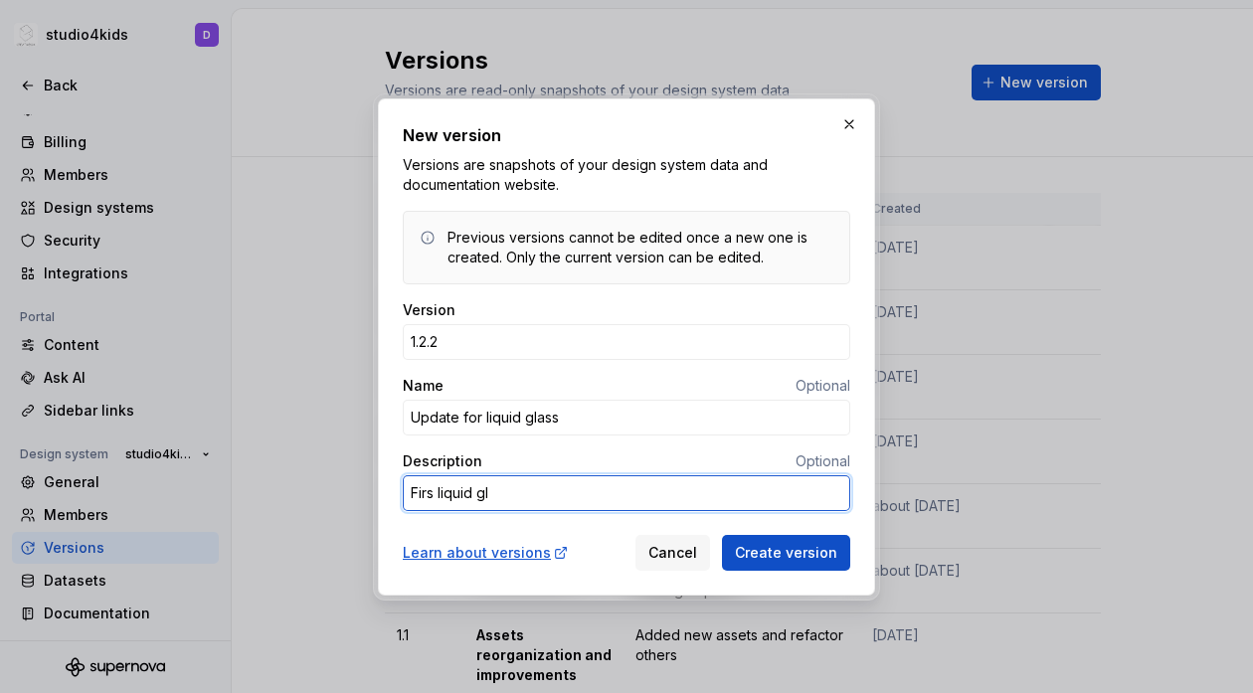
type textarea "Firs liquid gla"
type textarea "*"
type textarea "Firs liquid glas"
type textarea "*"
type textarea "Firs liquid glass"
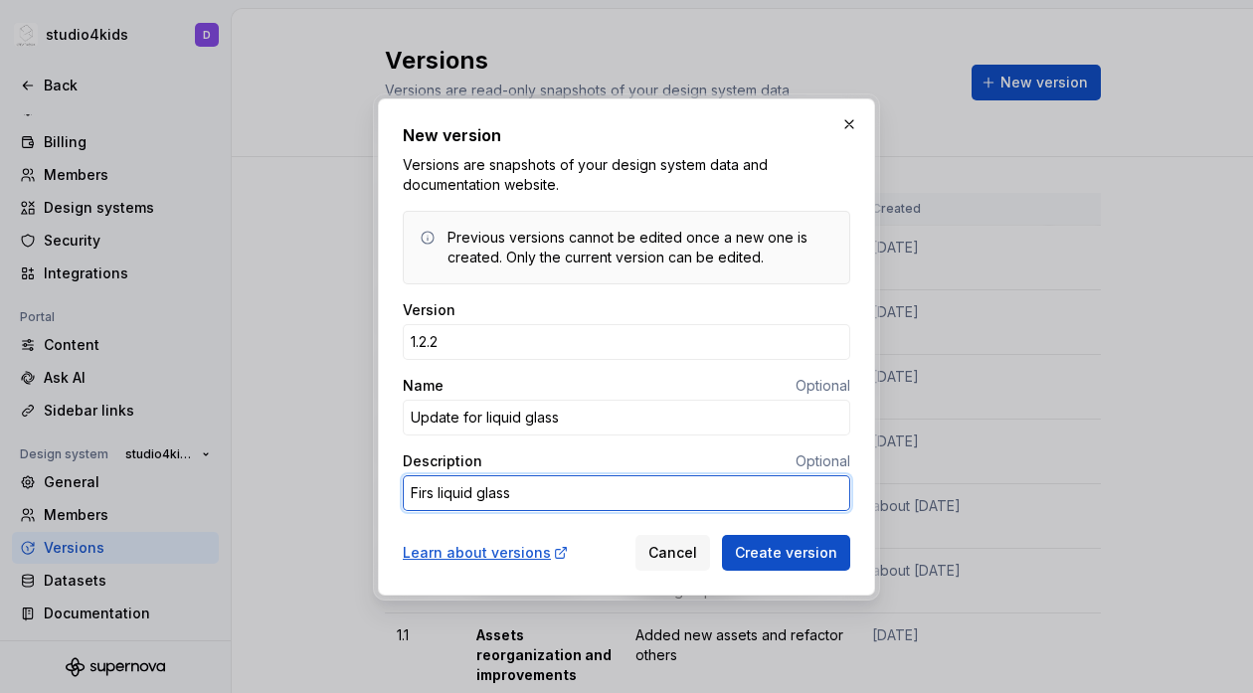
type textarea "*"
type textarea "Firs liquid glass"
click at [433, 494] on textarea "Firs liquid glass" at bounding box center [626, 493] width 447 height 36
type textarea "*"
type textarea "First liquid glass"
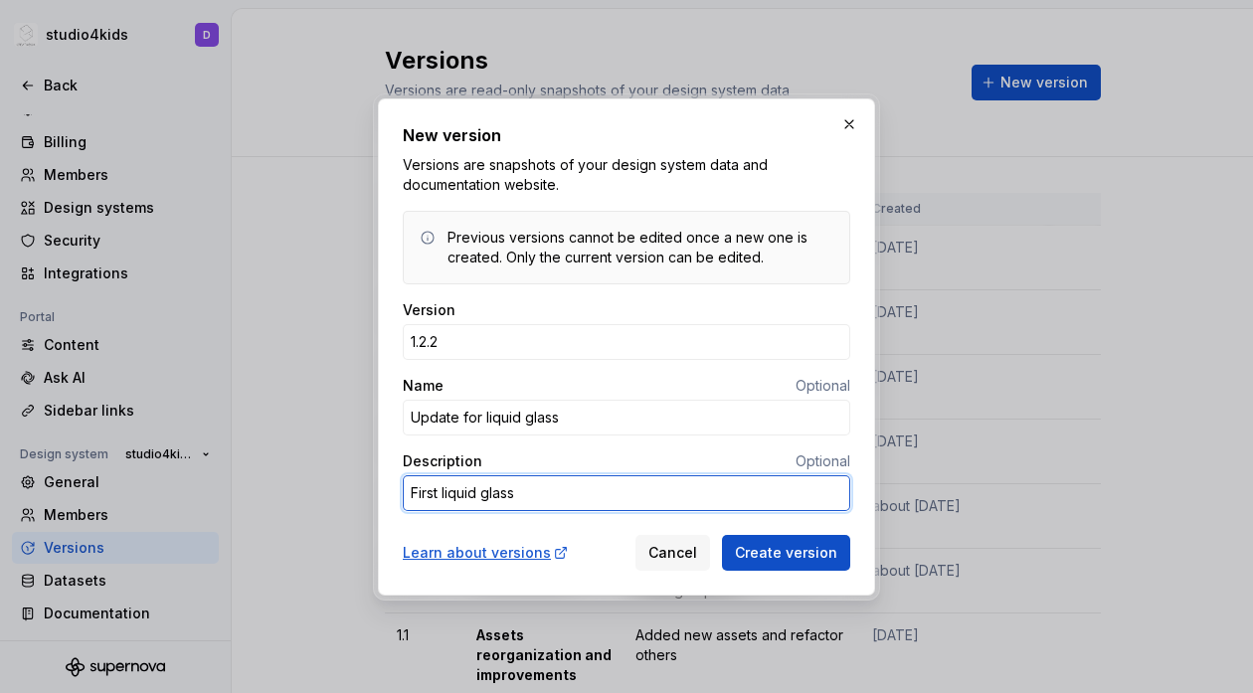
click at [555, 495] on textarea "First liquid glass" at bounding box center [626, 493] width 447 height 36
click at [441, 495] on textarea "First liquid glass" at bounding box center [626, 493] width 447 height 36
type textarea "*"
type textarea "First aliquid glass"
type textarea "*"
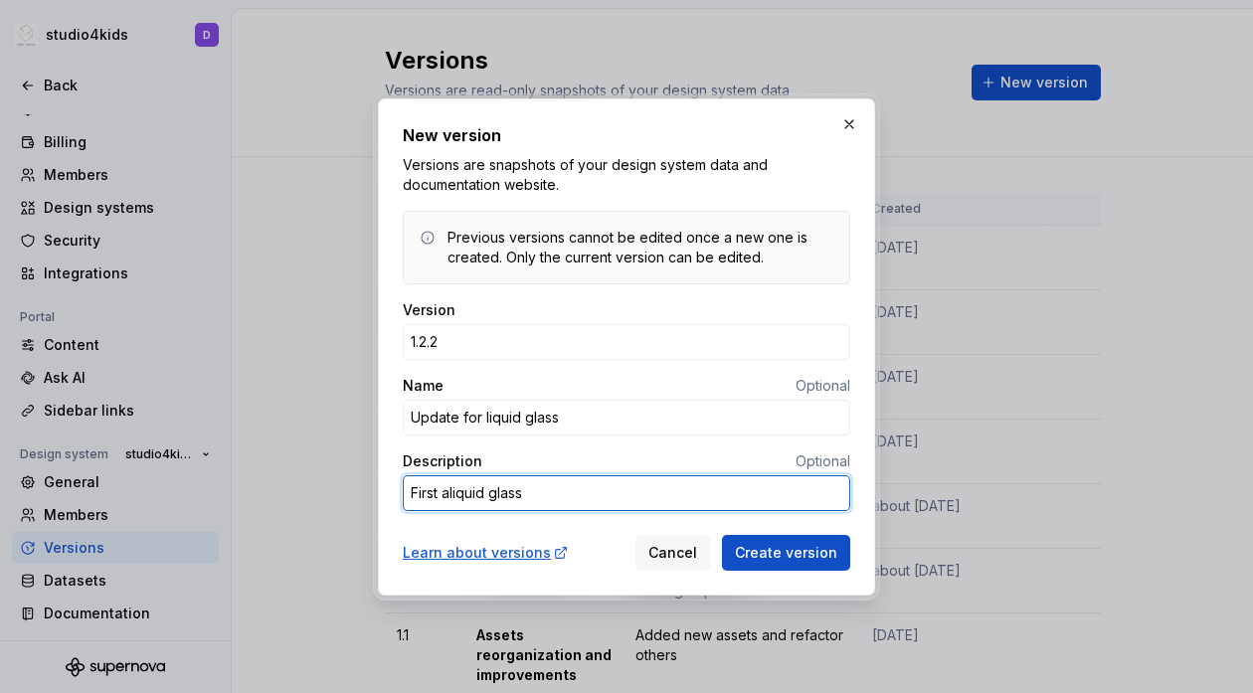
type textarea "First asliquid glass"
type textarea "*"
type textarea "First assliquid glass"
type textarea "*"
type textarea "First asseliquid glass"
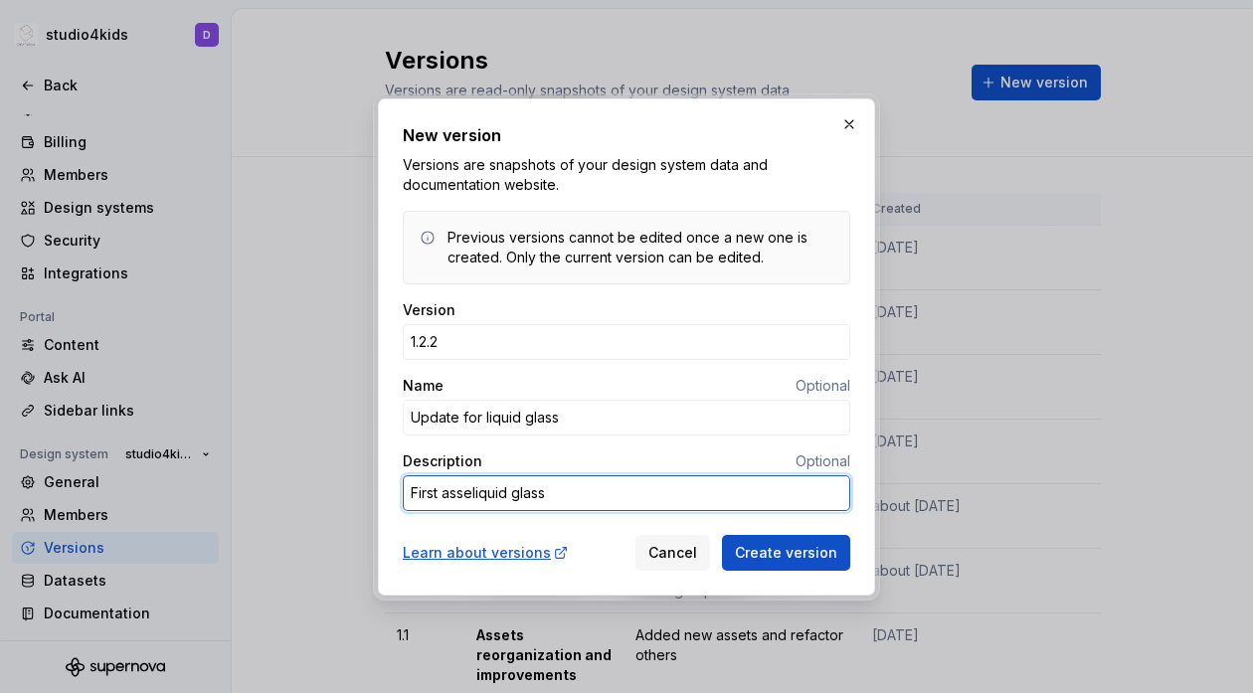
type textarea "*"
type textarea "First assetliquid glass"
type textarea "*"
type textarea "First asset liquid glass"
type textarea "*"
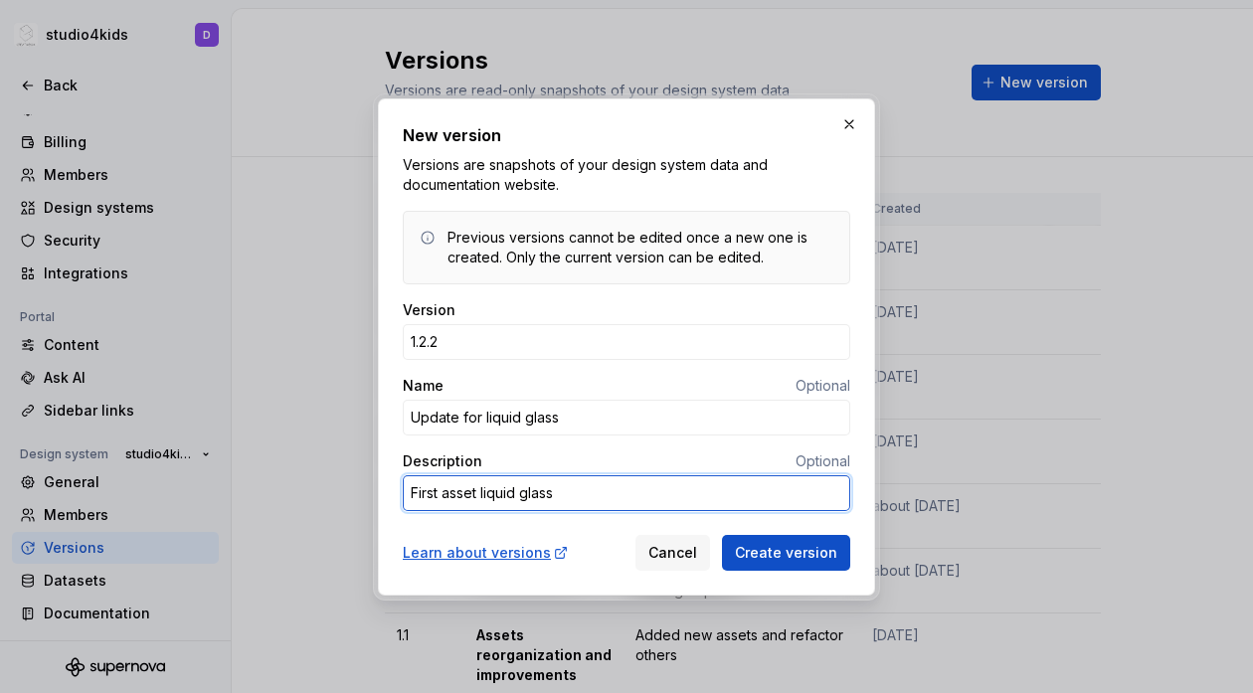
type textarea "First asset uliquid glass"
type textarea "*"
type textarea "First asset upliquid glass"
type textarea "*"
type textarea "First asset updliquid glass"
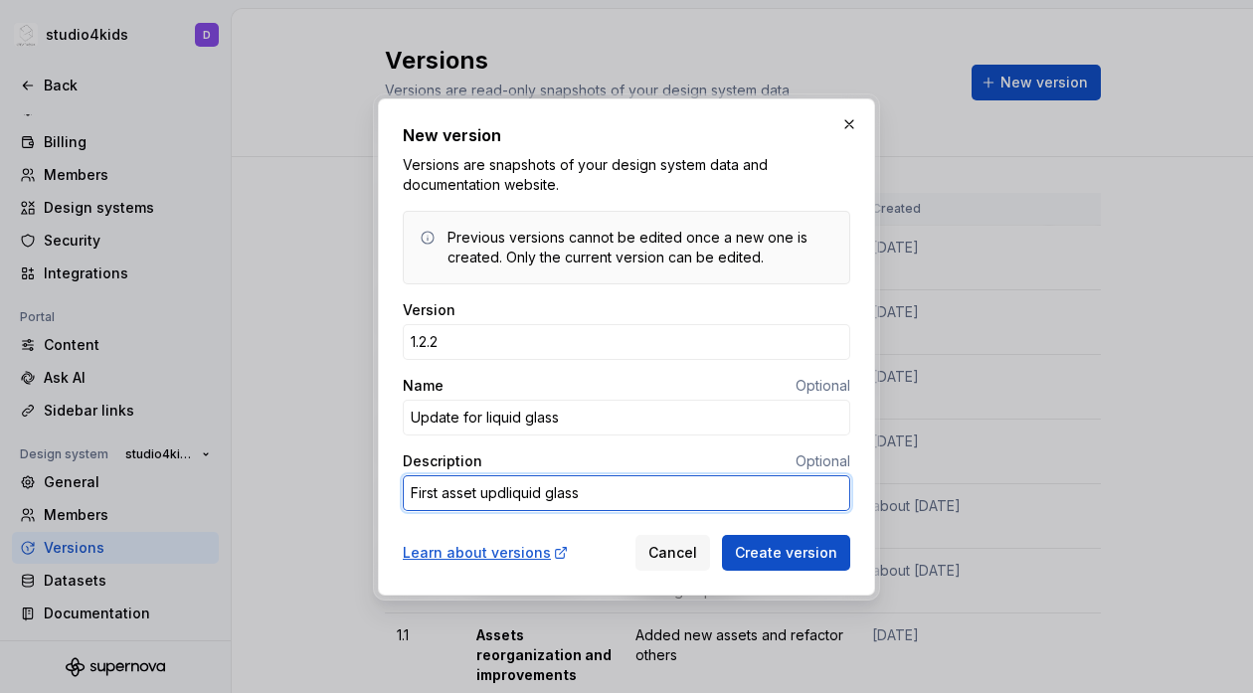
type textarea "*"
type textarea "First asset updaliquid glass"
type textarea "*"
type textarea "First asset updatliquid glass"
type textarea "*"
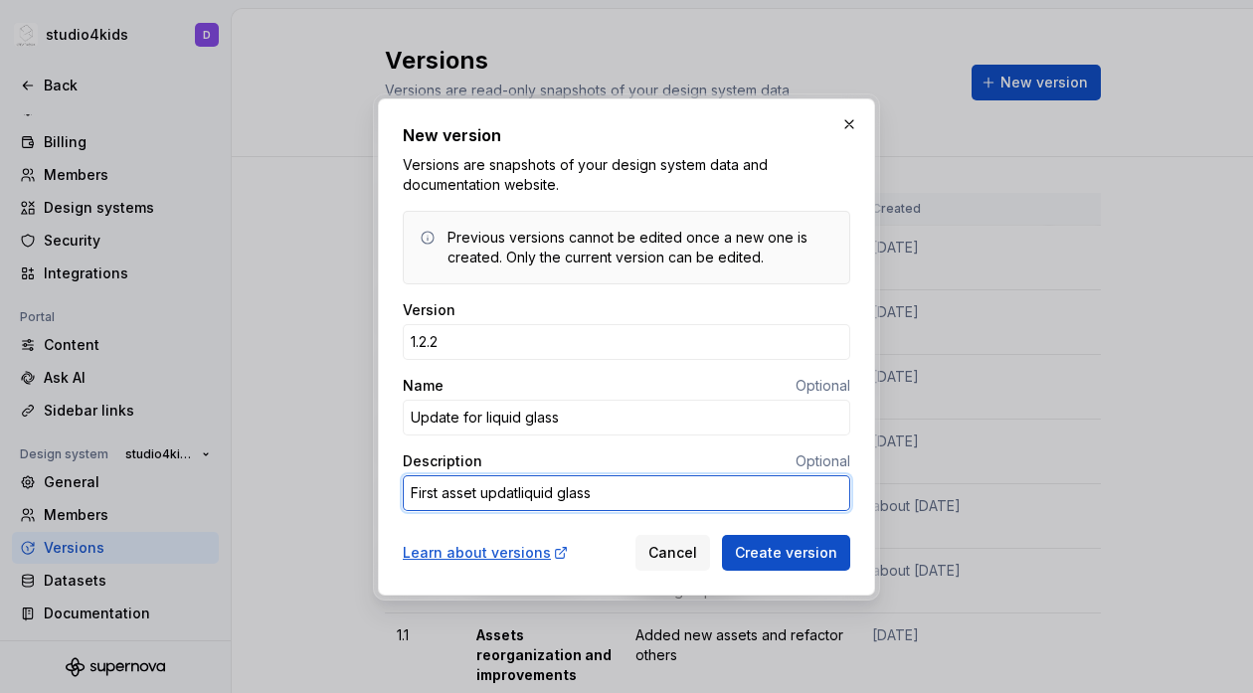
type textarea "First asset updateliquid glass"
type textarea "*"
type textarea "First asset update liquid glass"
type textarea "*"
type textarea "First asset update fliquid glass"
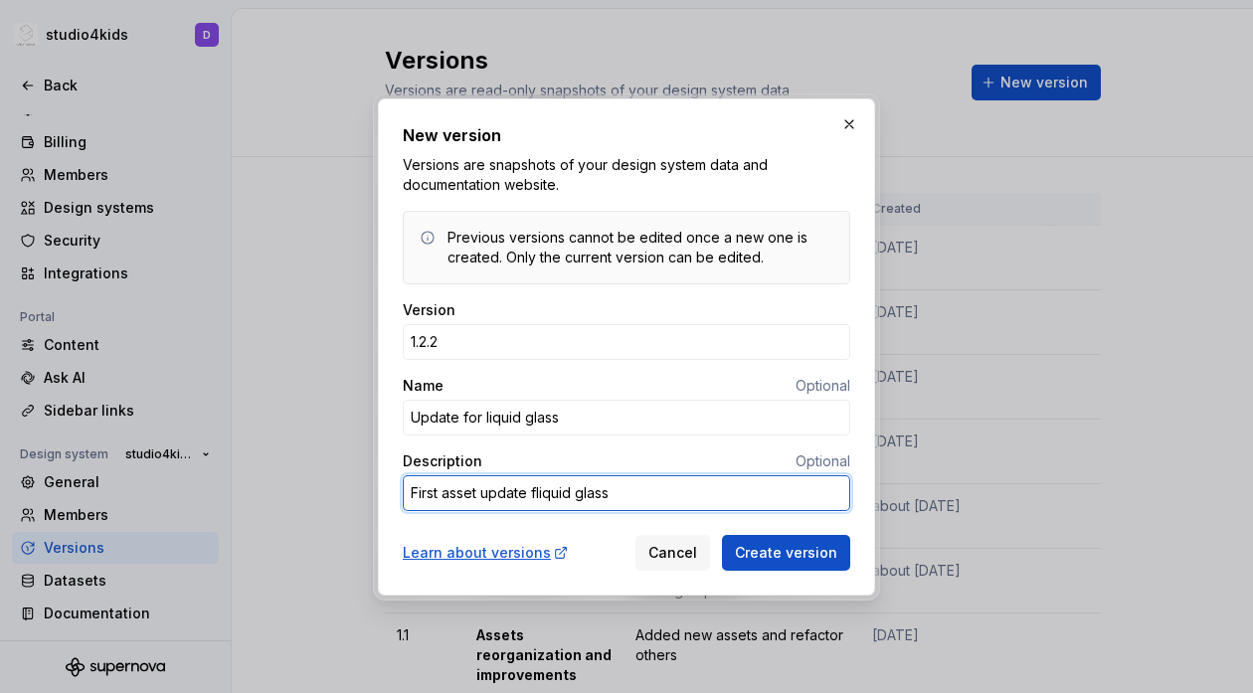
type textarea "*"
type textarea "First asset update foliquid glass"
type textarea "*"
type textarea "First asset update forliquid glass"
type textarea "*"
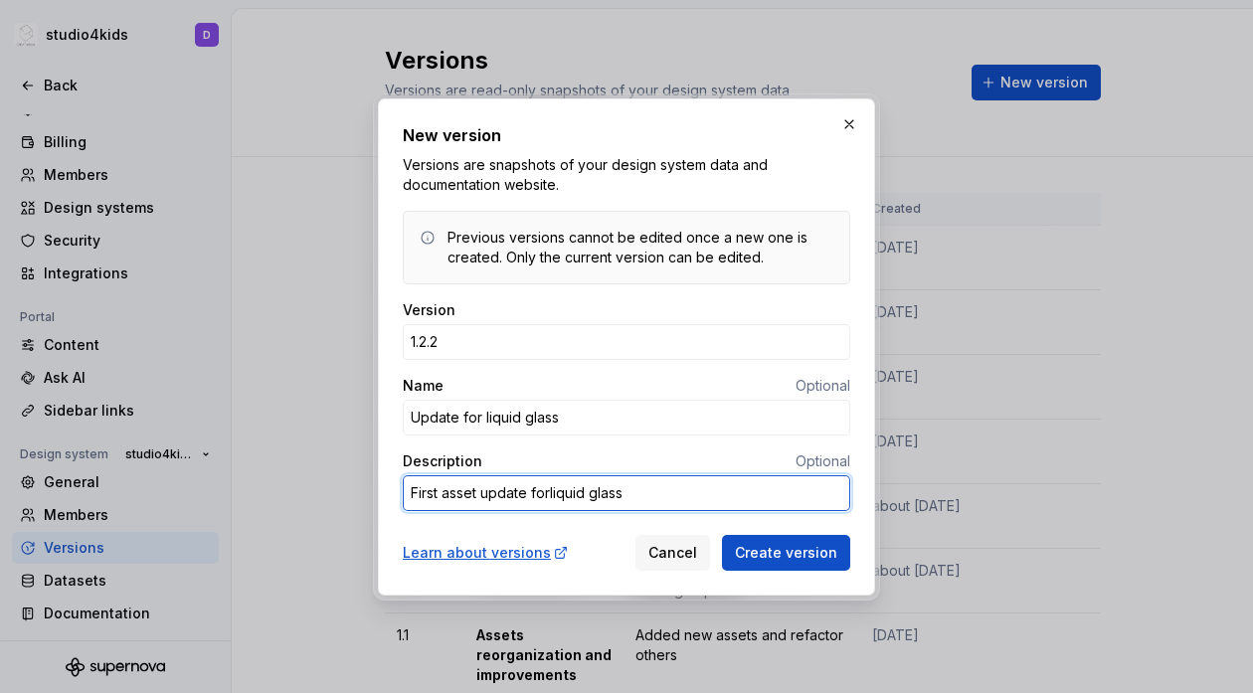
type textarea "First asset update for liquid glass"
click at [640, 494] on textarea "First asset update for liquid glass" at bounding box center [626, 493] width 447 height 36
type textarea "*"
type textarea "First asset update for liquid glass d"
type textarea "*"
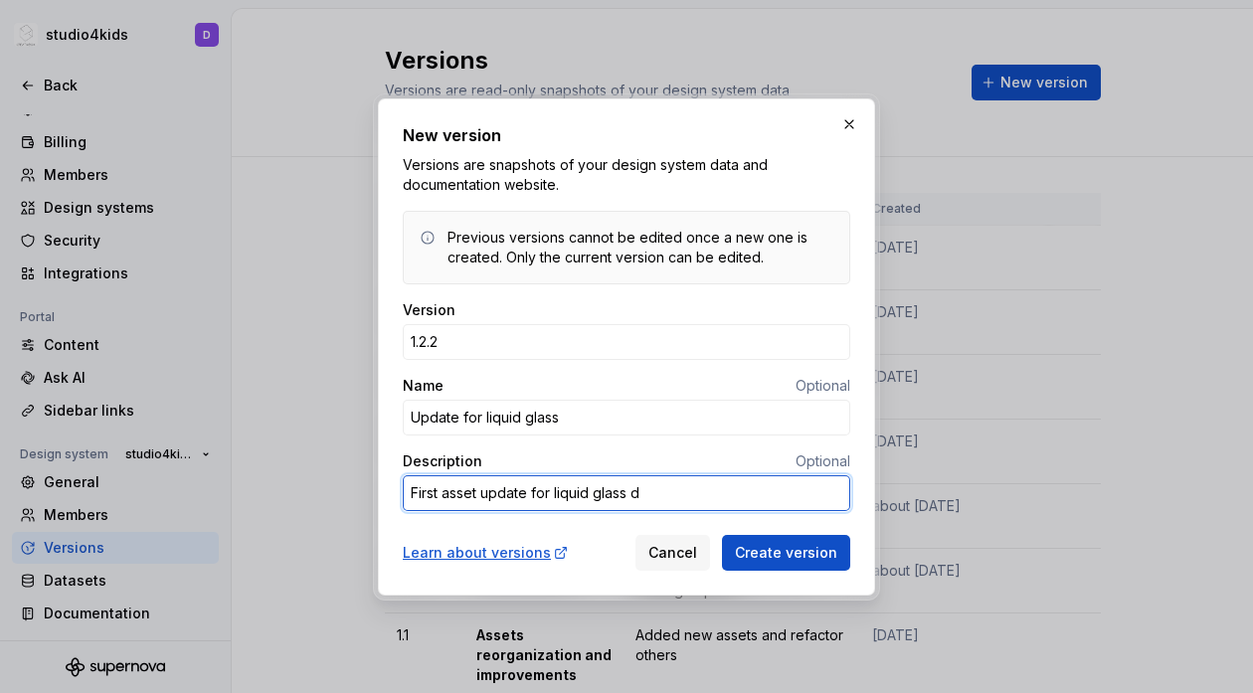
type textarea "First asset update for liquid glass de"
type textarea "*"
type textarea "First asset update for liquid glass des"
type textarea "*"
type textarea "First asset update for liquid glass desi"
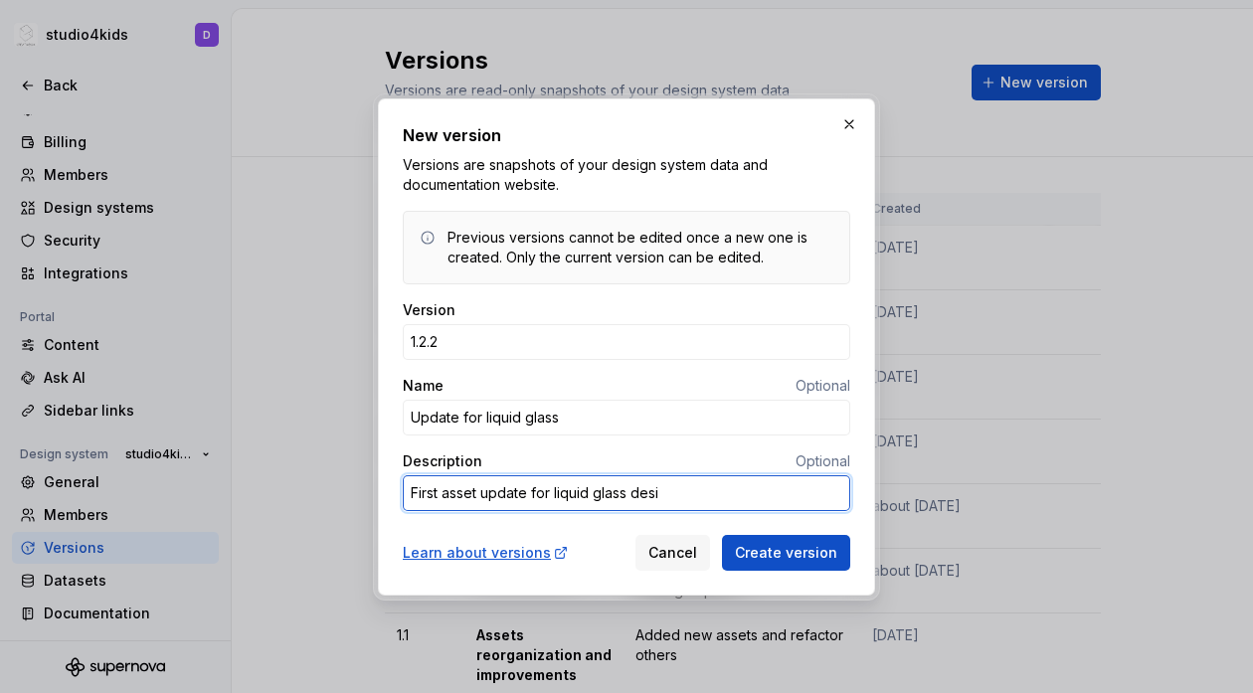
type textarea "*"
type textarea "First asset update for liquid glass desin"
type textarea "*"
type textarea "First asset update for liquid glass desing"
click at [553, 500] on textarea "First asset update for liquid glass desing" at bounding box center [626, 493] width 447 height 36
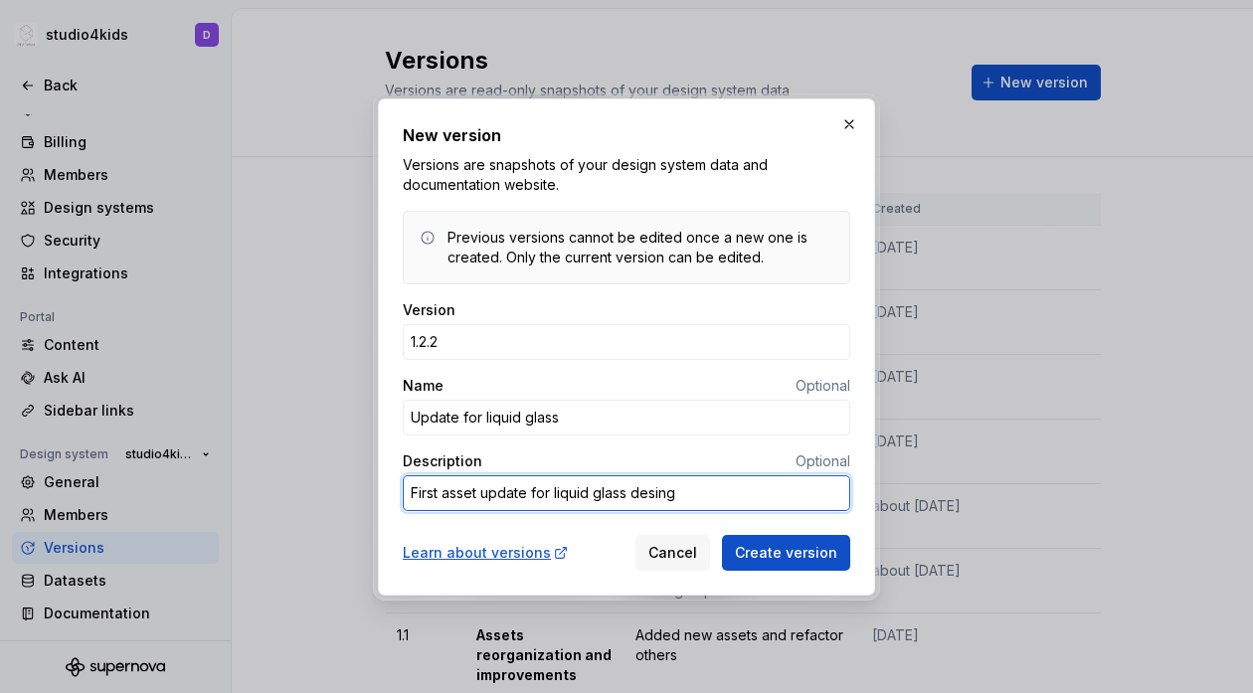
type textarea "*"
type textarea "First asset update for nliquid glass desing"
type textarea "*"
type textarea "First asset update for neliquid glass desing"
type textarea "*"
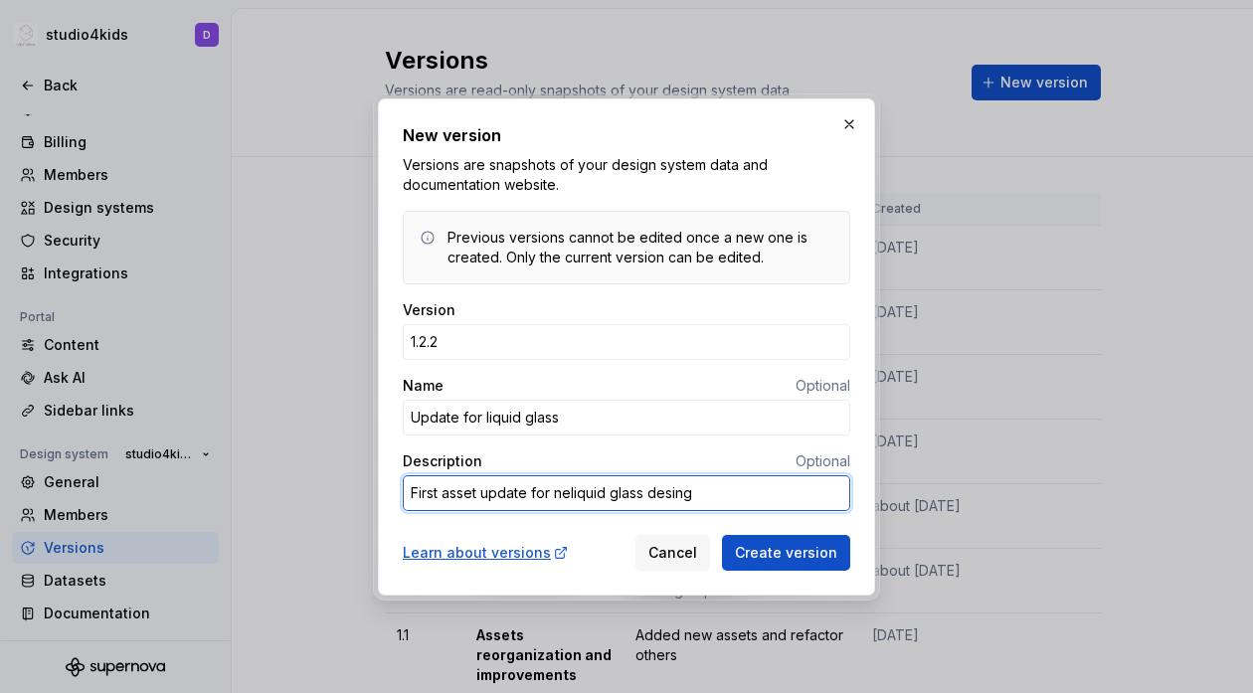
type textarea "First asset update for newliquid glass desing"
type textarea "*"
type textarea "First asset update for new liquid glass desing"
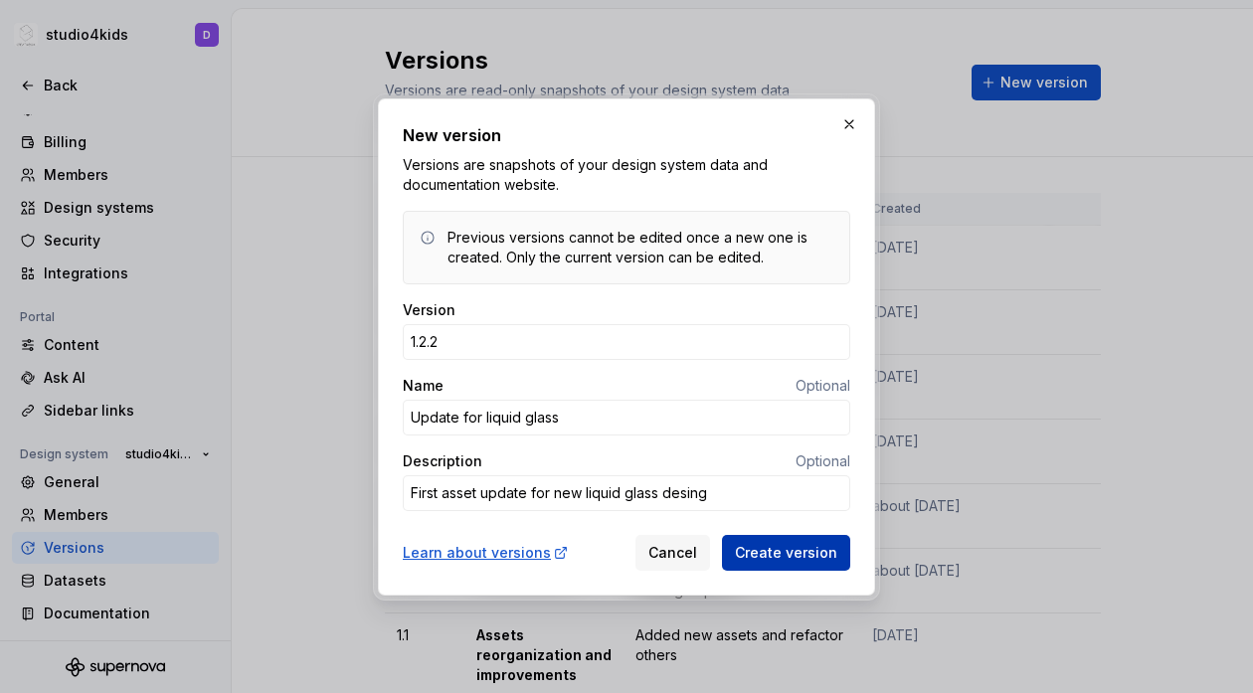
click at [773, 558] on span "Create version" at bounding box center [786, 553] width 102 height 20
type textarea "*"
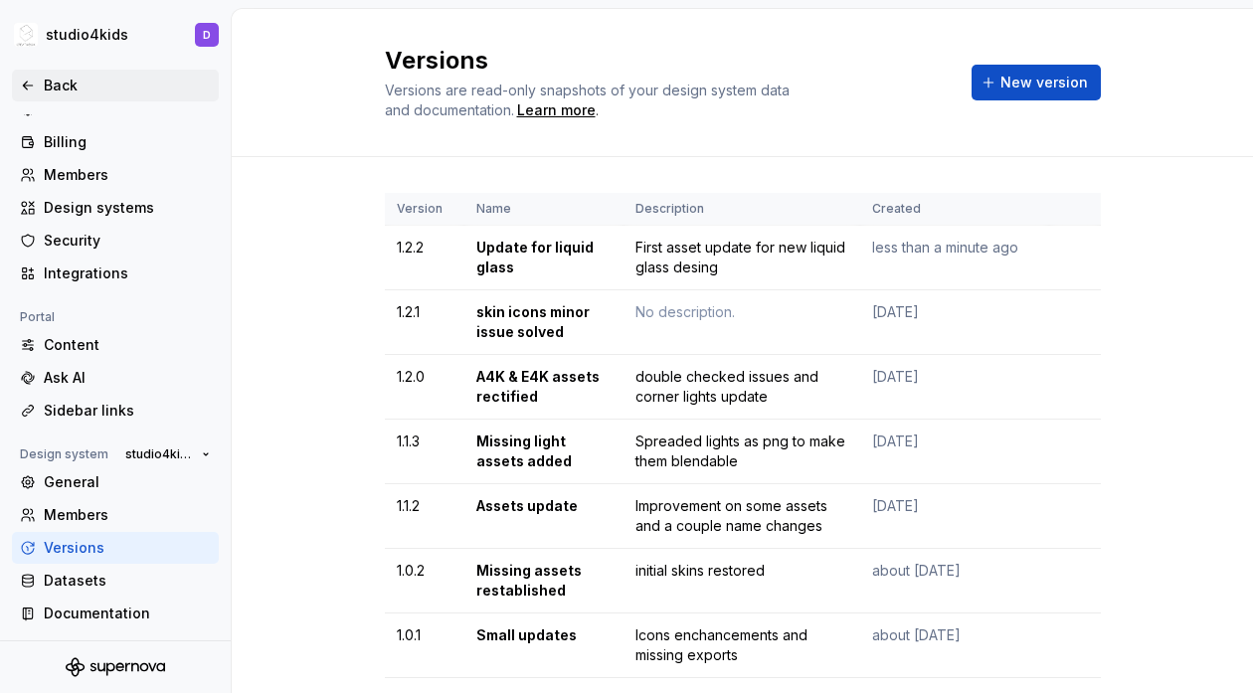
click at [54, 88] on div "Back" at bounding box center [127, 86] width 167 height 20
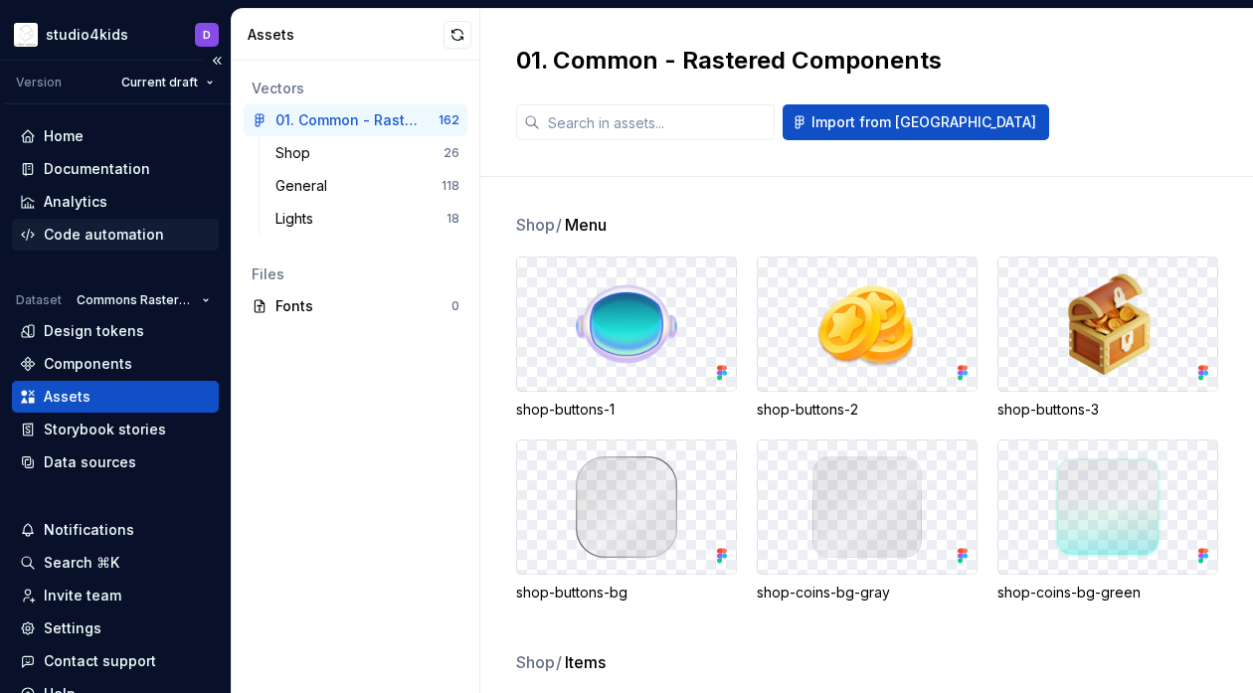
click at [99, 235] on div "Code automation" at bounding box center [104, 235] width 120 height 20
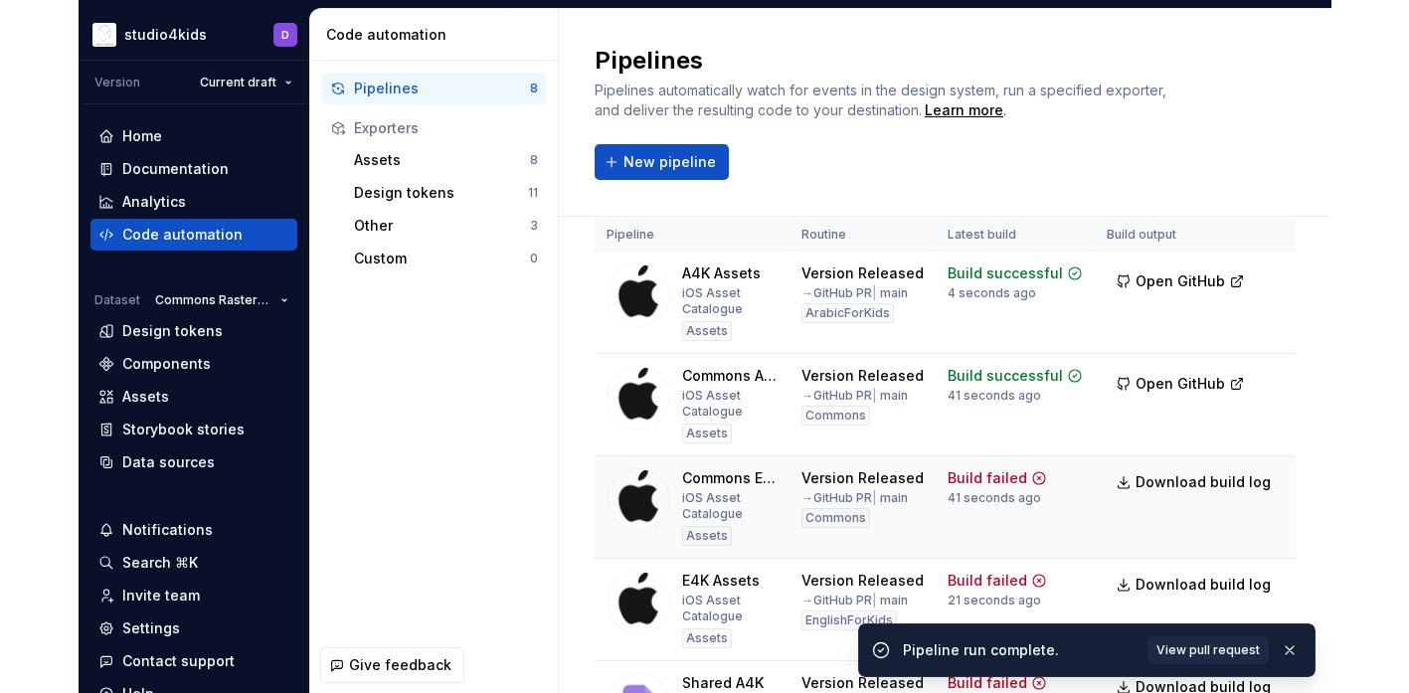
scroll to position [70, 0]
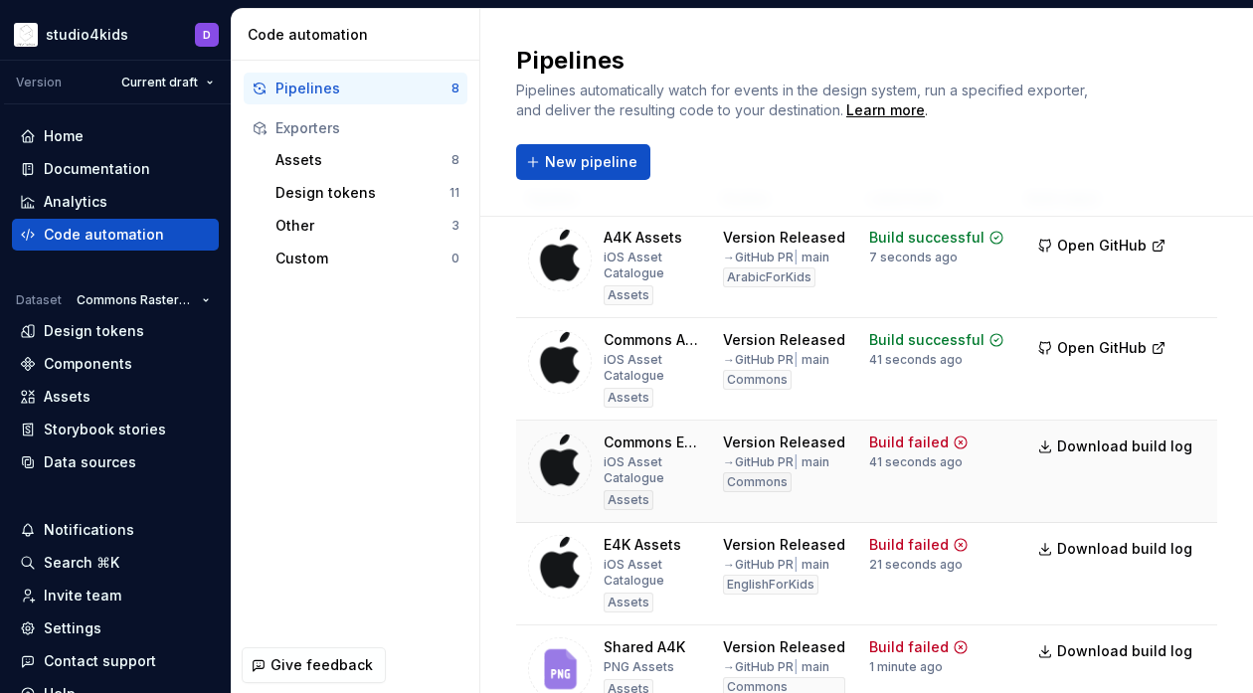
click at [697, 479] on div "iOS Asset Catalogue" at bounding box center [651, 470] width 95 height 32
click at [608, 476] on div "iOS Asset Catalogue" at bounding box center [651, 470] width 95 height 32
click at [556, 456] on img at bounding box center [560, 464] width 64 height 64
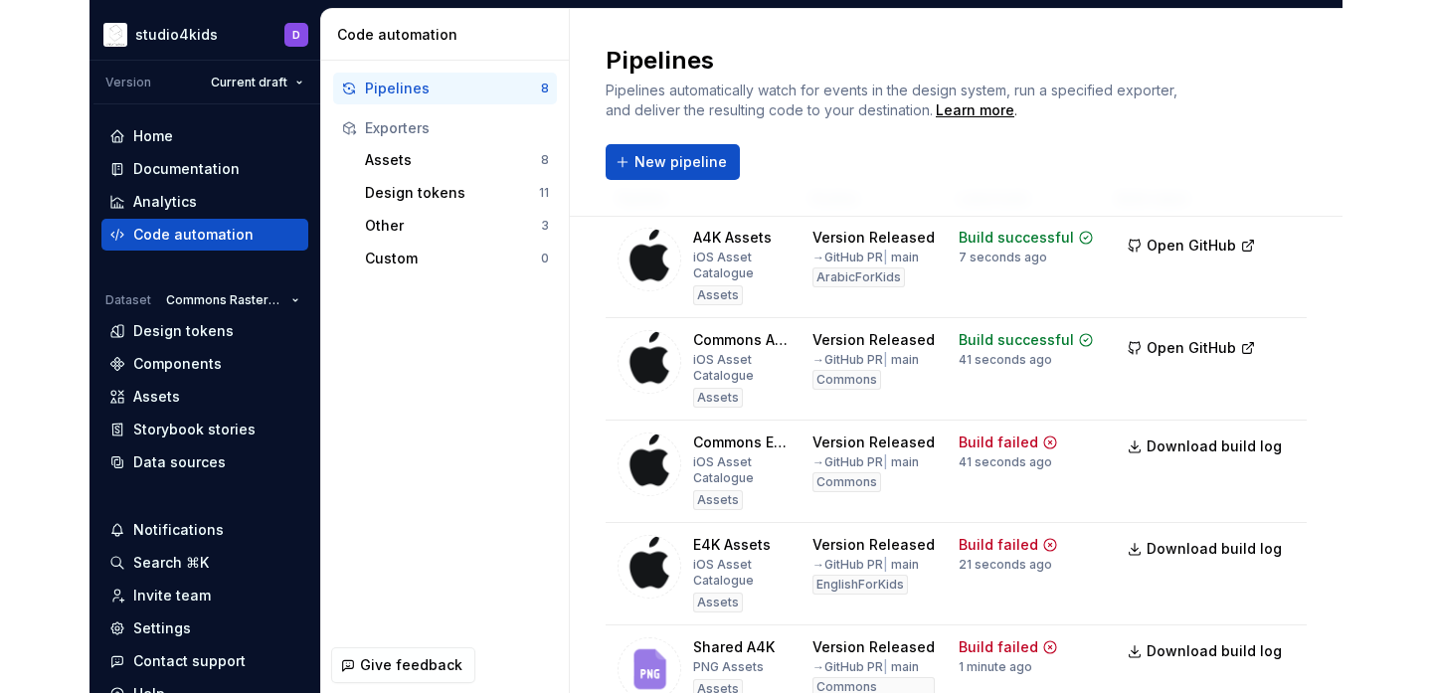
scroll to position [10, 0]
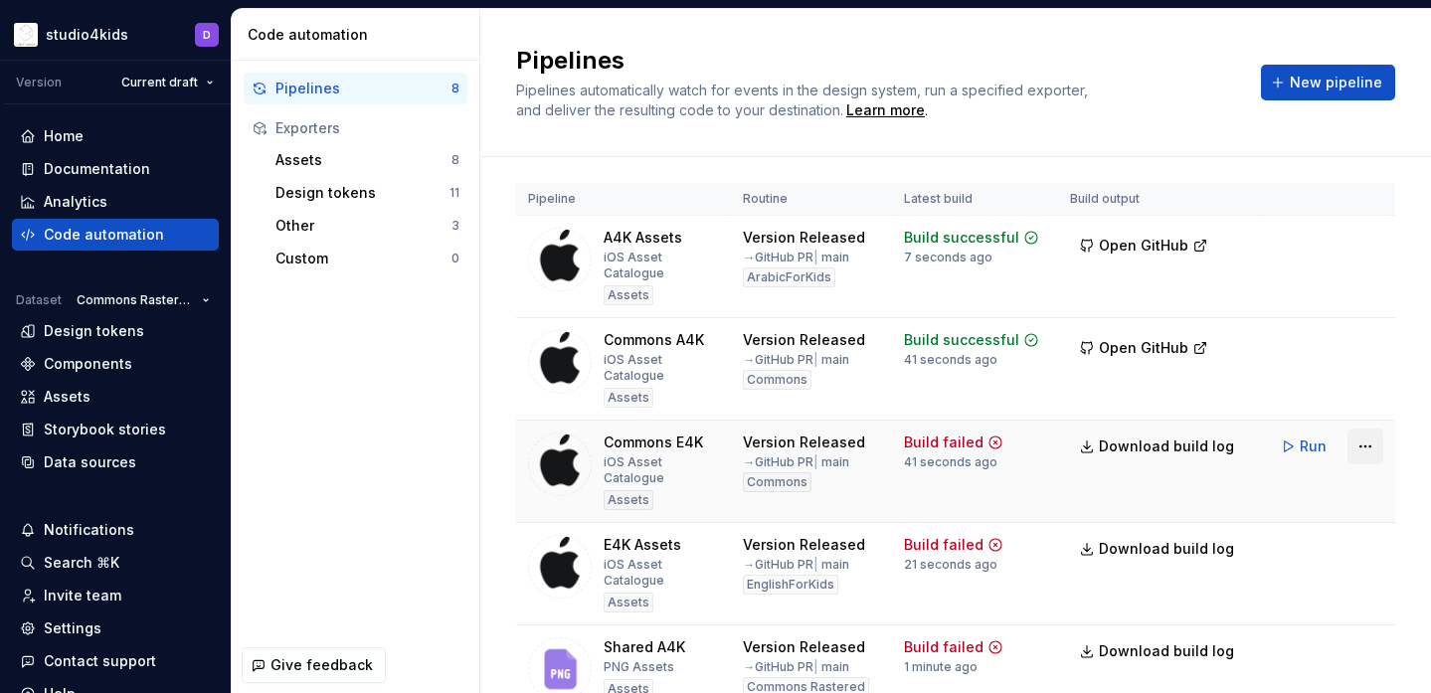
click at [1252, 415] on html "studio4kids D Version Current draft Home Documentation Analytics Code automatio…" at bounding box center [715, 346] width 1431 height 693
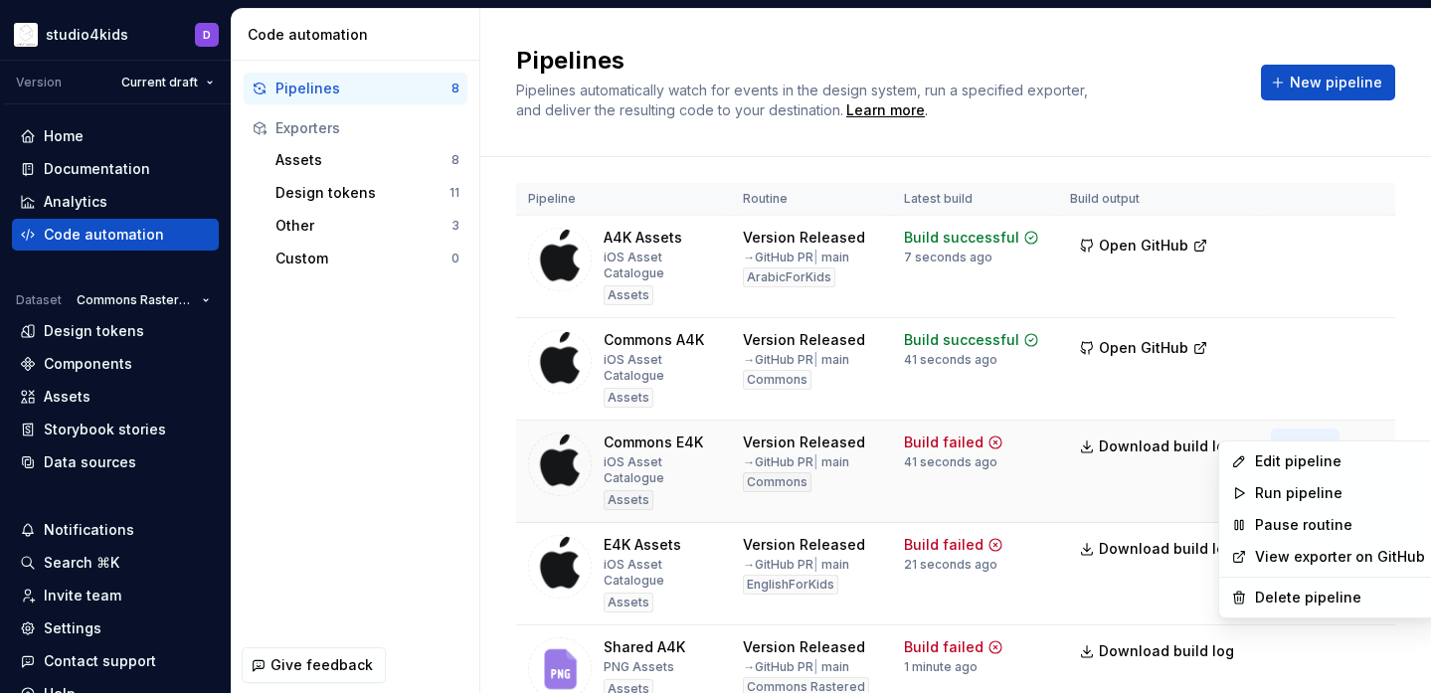
click at [1252, 426] on html "studio4kids D Version Current draft Home Documentation Analytics Code automatio…" at bounding box center [715, 346] width 1431 height 693
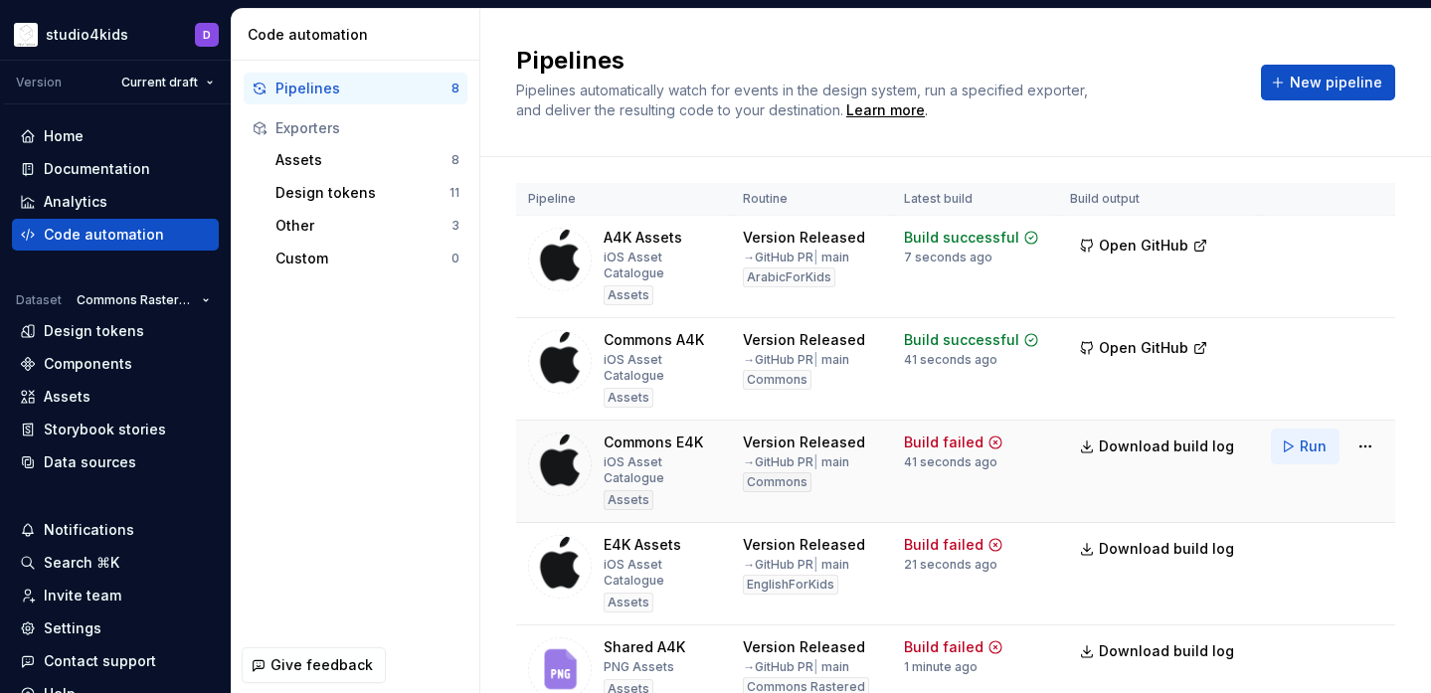
click at [1252, 436] on span "Run" at bounding box center [1312, 446] width 27 height 20
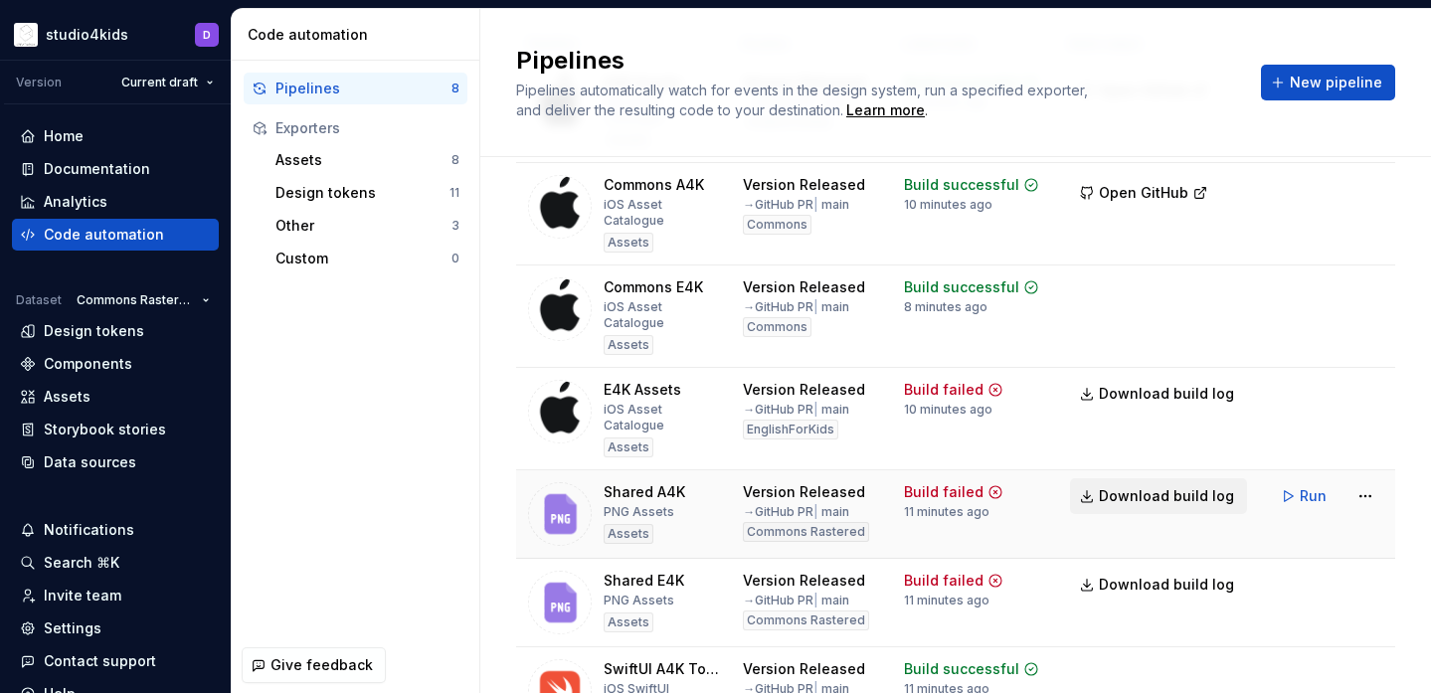
scroll to position [211, 0]
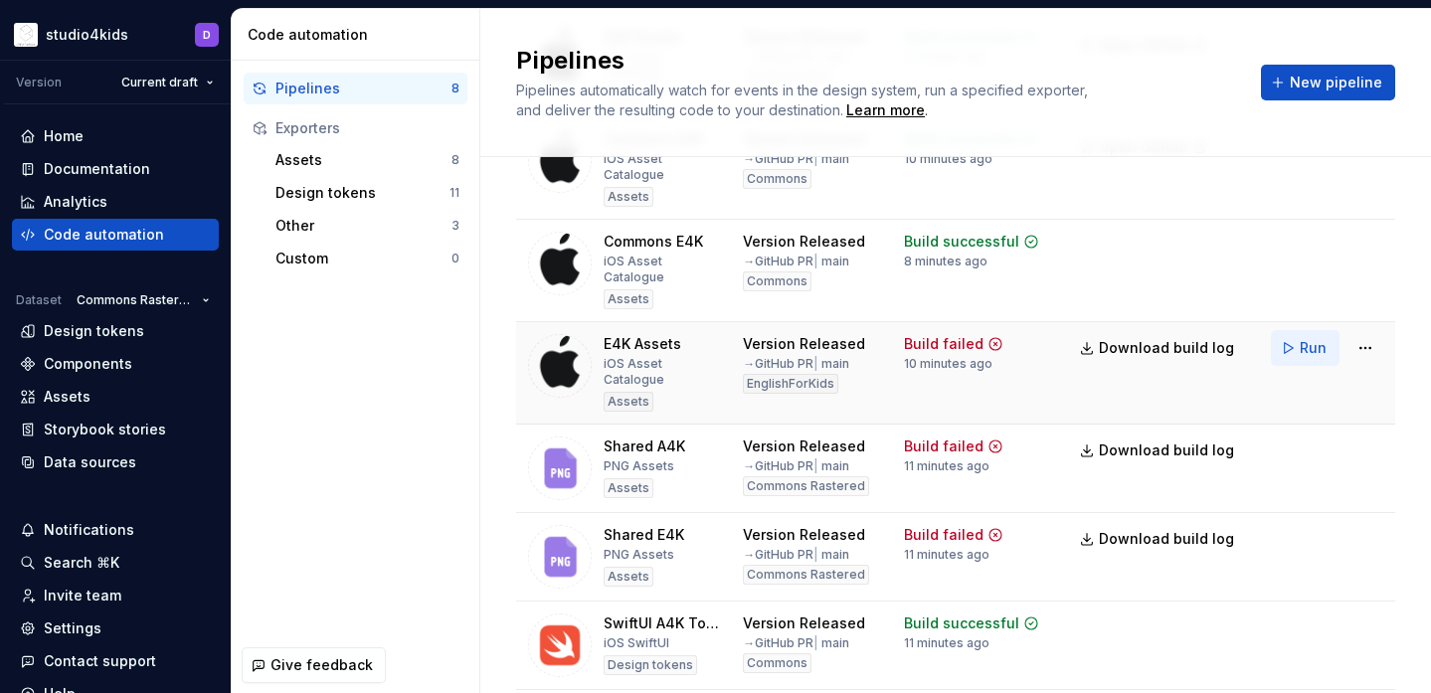
click at [1252, 338] on span "Run" at bounding box center [1312, 348] width 27 height 20
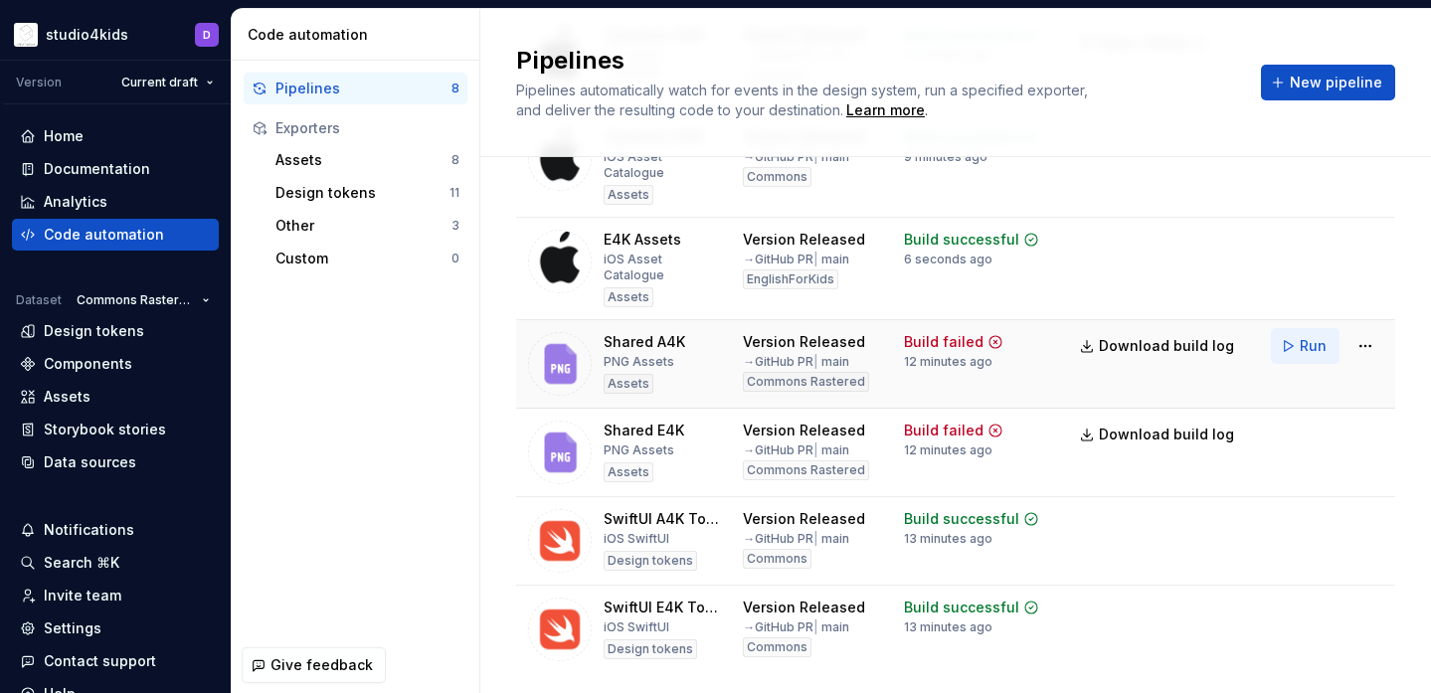
click at [1252, 336] on span "Run" at bounding box center [1312, 346] width 27 height 20
click at [1252, 425] on span "Run" at bounding box center [1312, 435] width 27 height 20
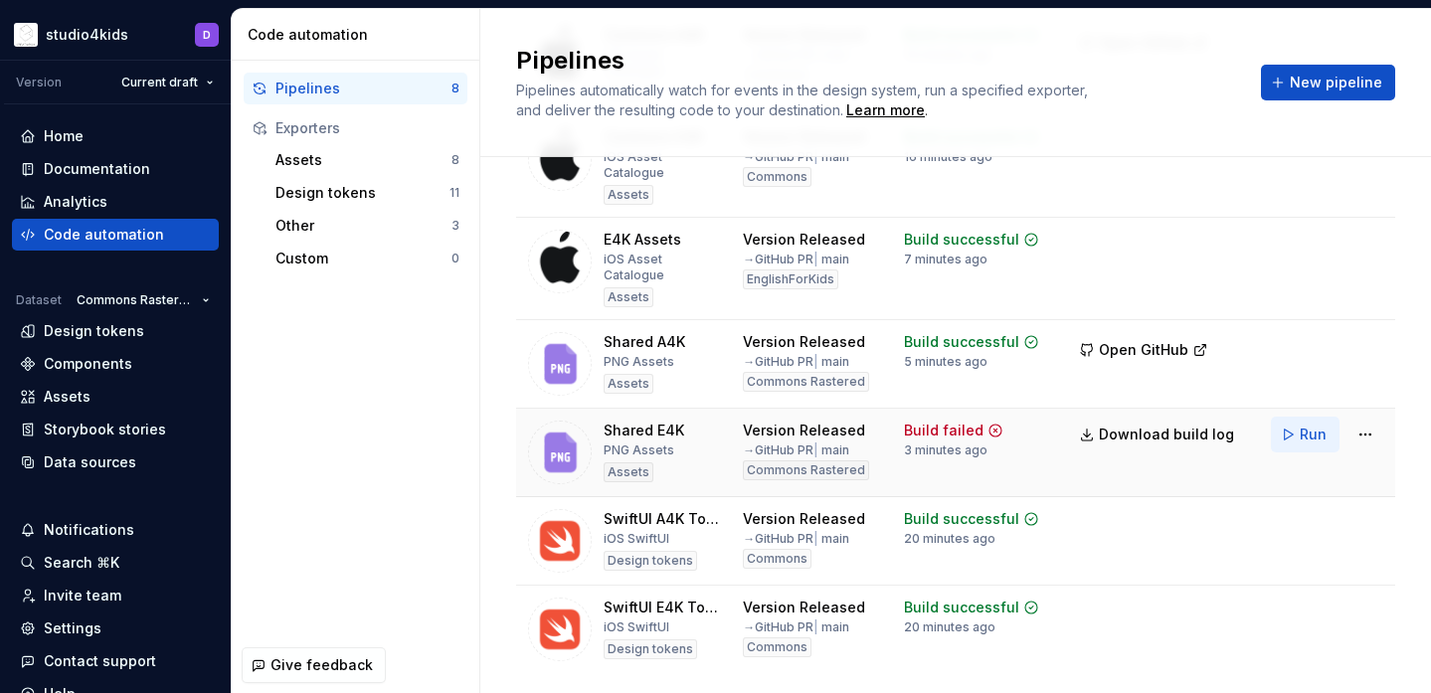
click at [1252, 425] on span "Run" at bounding box center [1312, 435] width 27 height 20
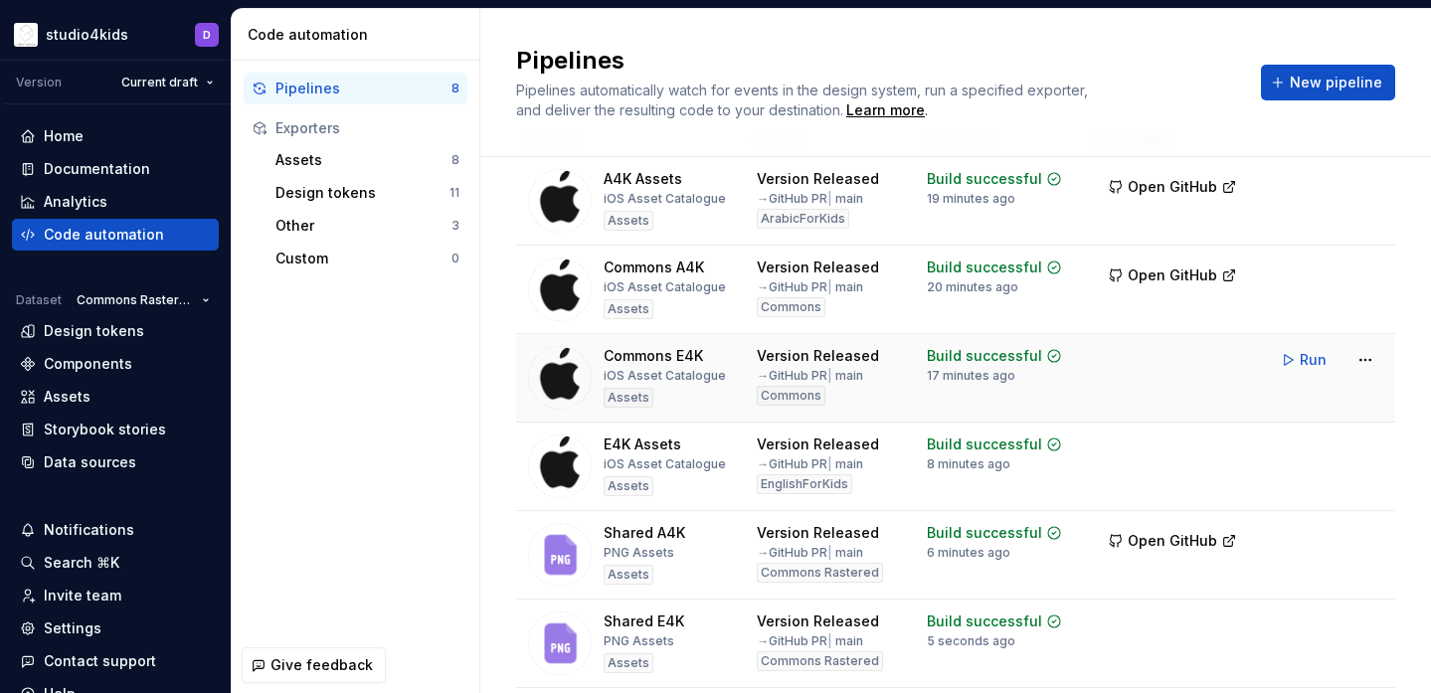
scroll to position [67, 0]
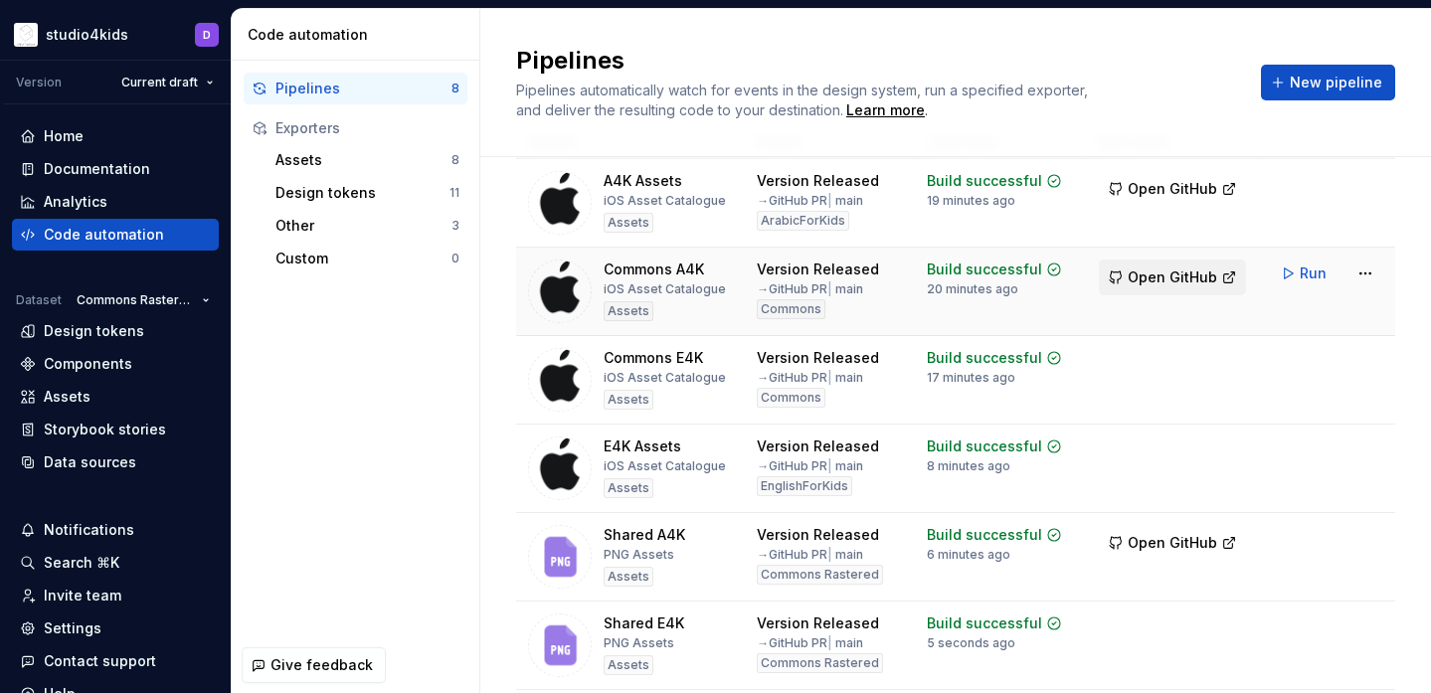
click at [1166, 278] on span "Open GitHub" at bounding box center [1171, 277] width 89 height 20
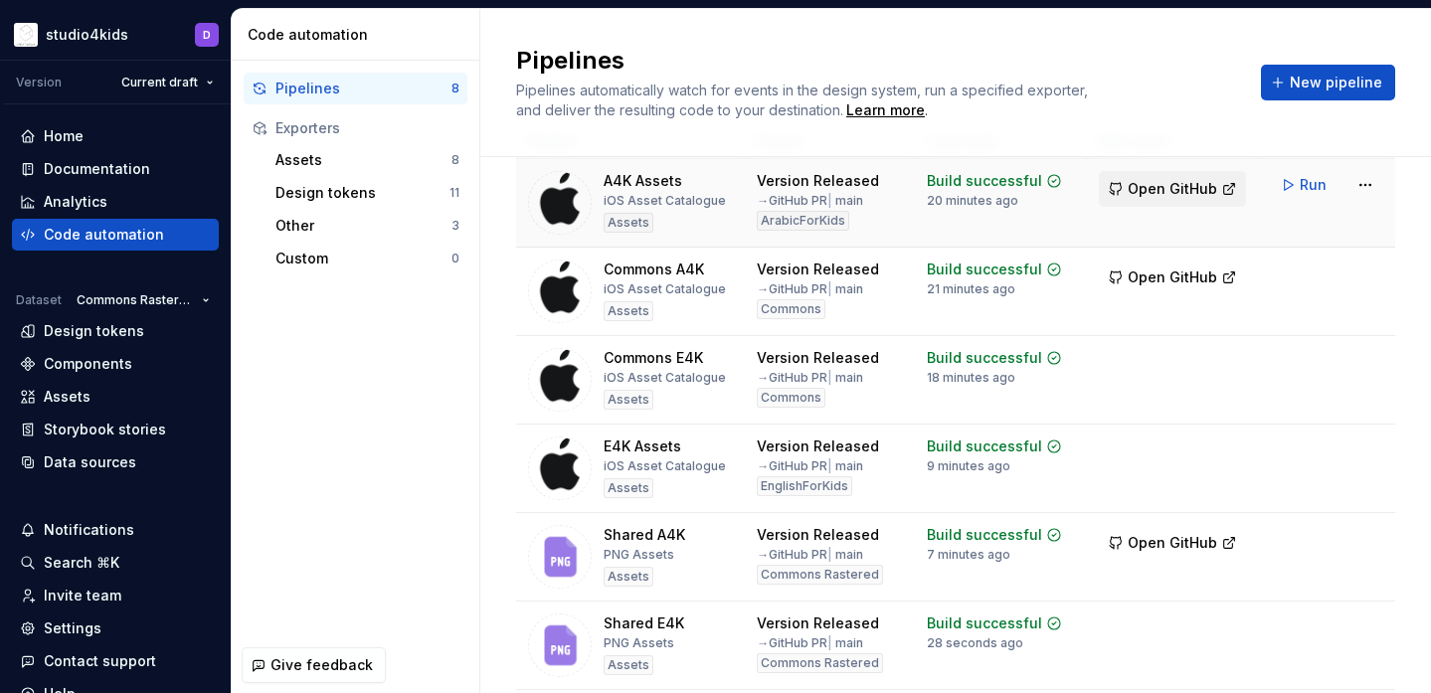
click at [1151, 195] on span "Open GitHub" at bounding box center [1171, 189] width 89 height 20
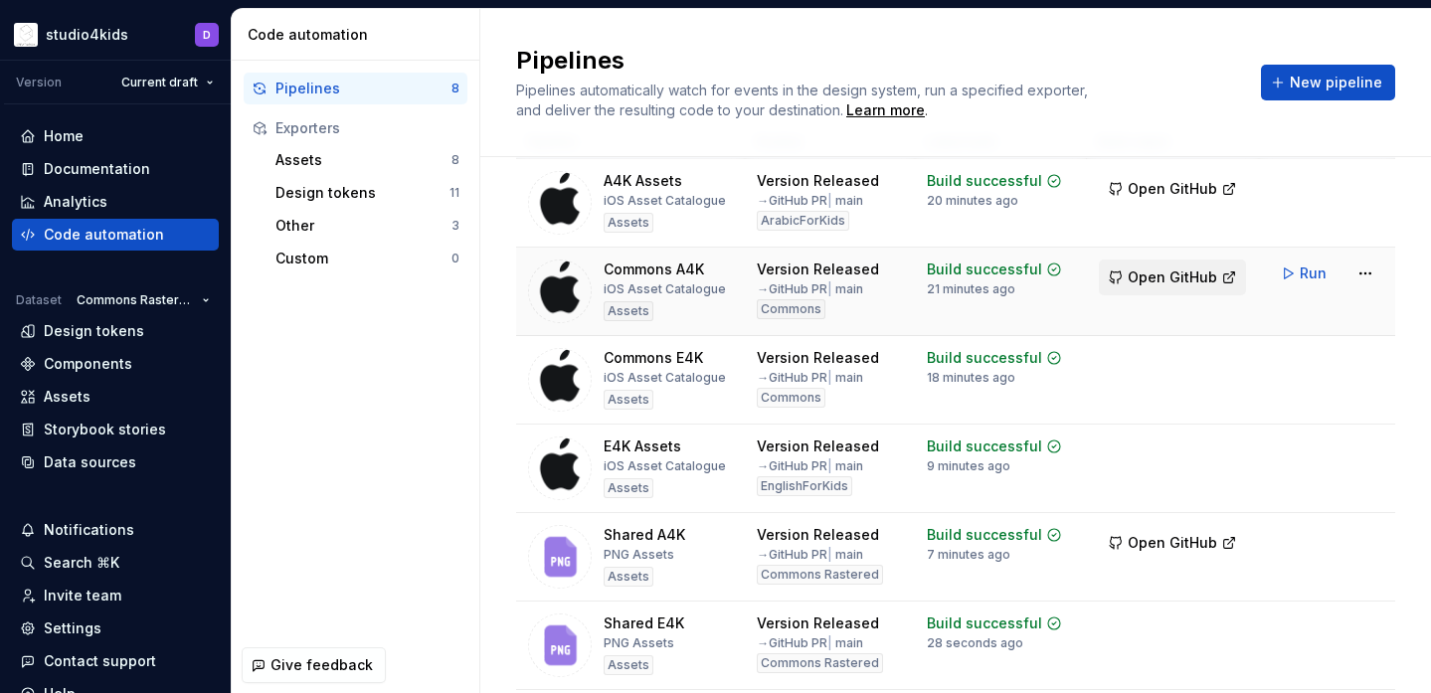
click at [1179, 279] on span "Open GitHub" at bounding box center [1171, 277] width 89 height 20
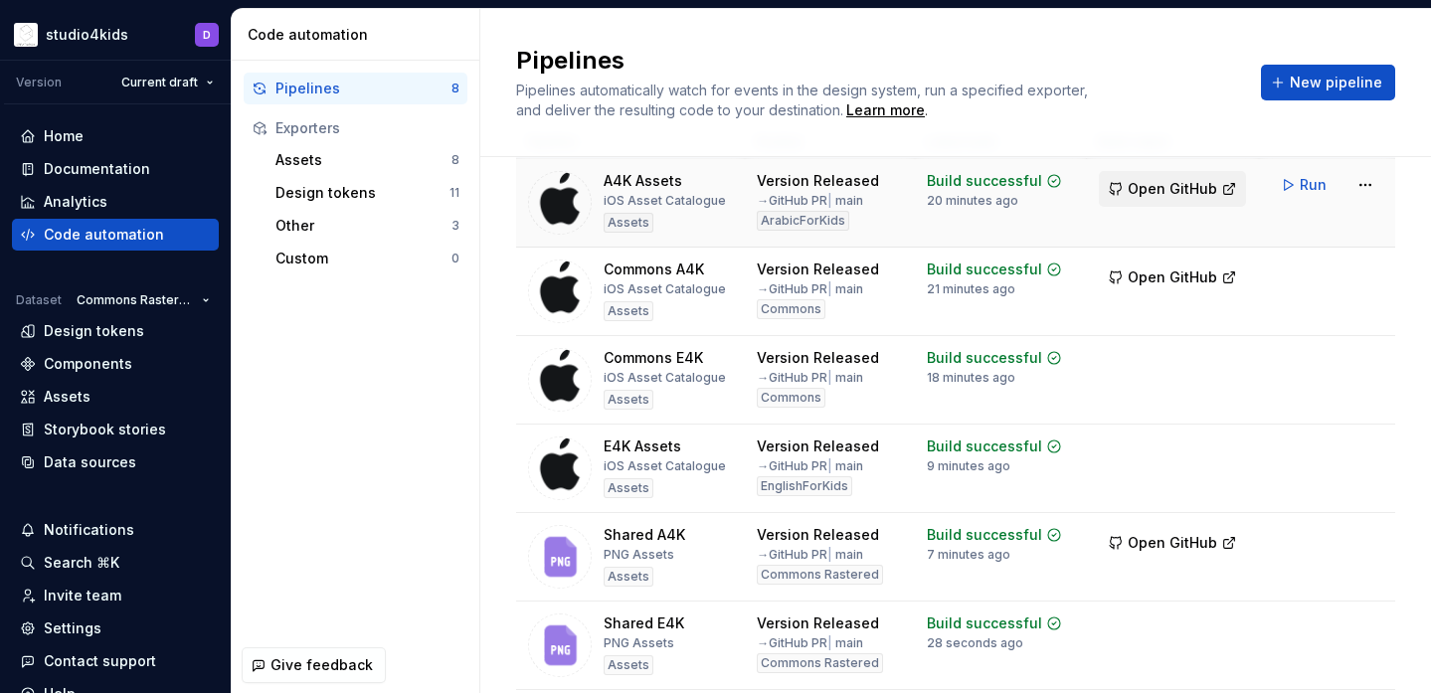
click at [1195, 185] on span "Open GitHub" at bounding box center [1171, 189] width 89 height 20
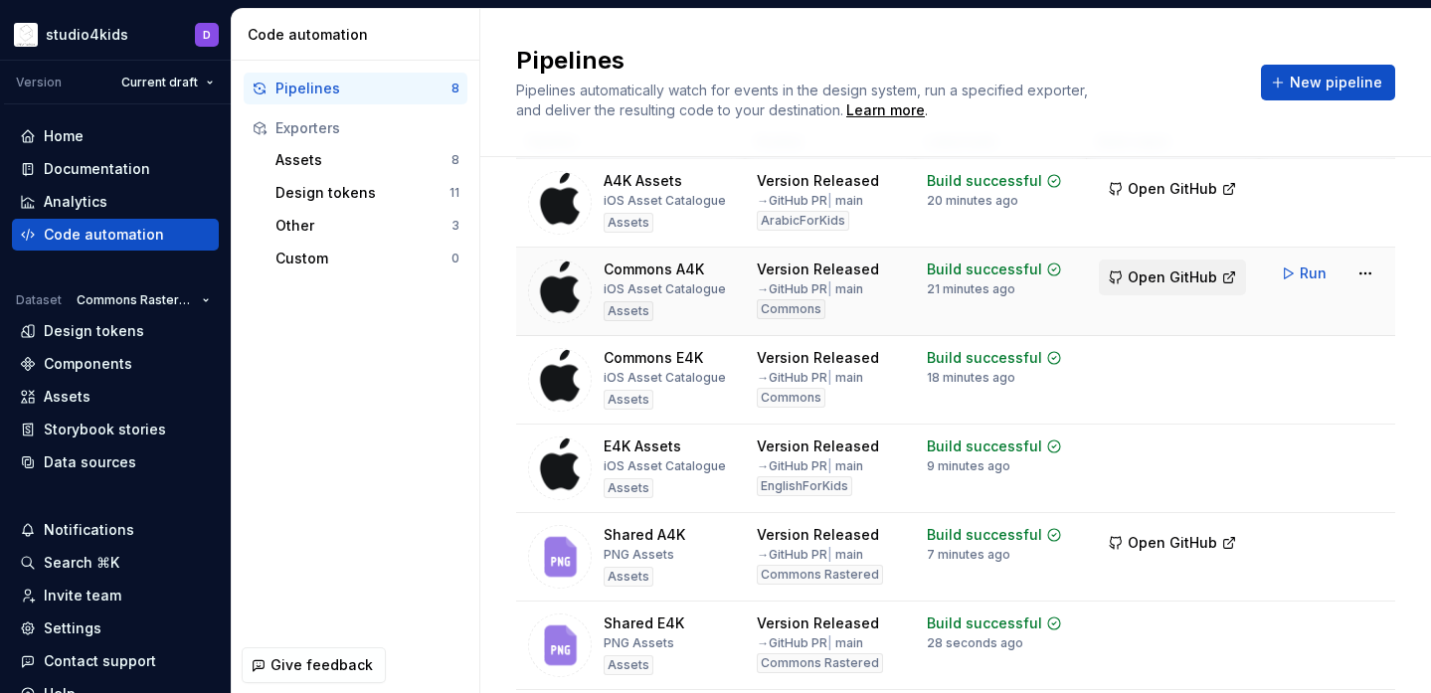
click at [1186, 277] on span "Open GitHub" at bounding box center [1171, 277] width 89 height 20
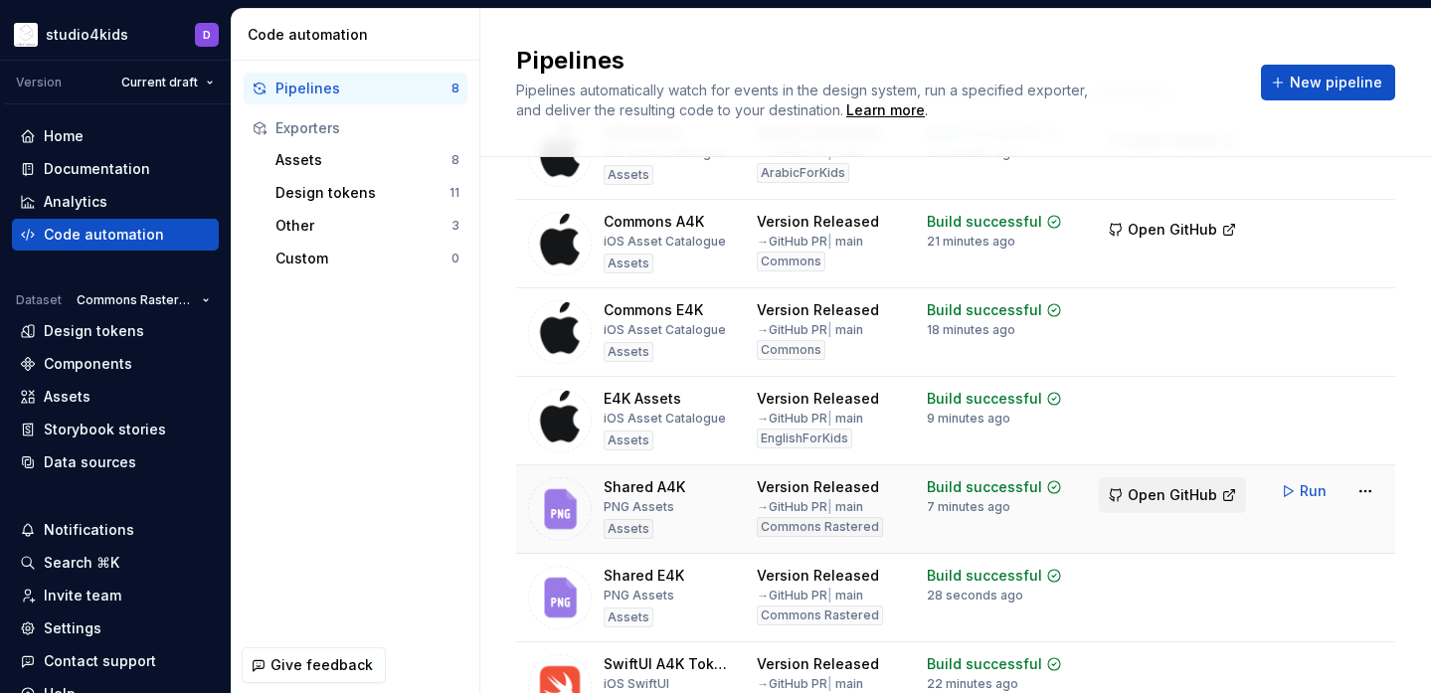
click at [1146, 497] on span "Open GitHub" at bounding box center [1171, 495] width 89 height 20
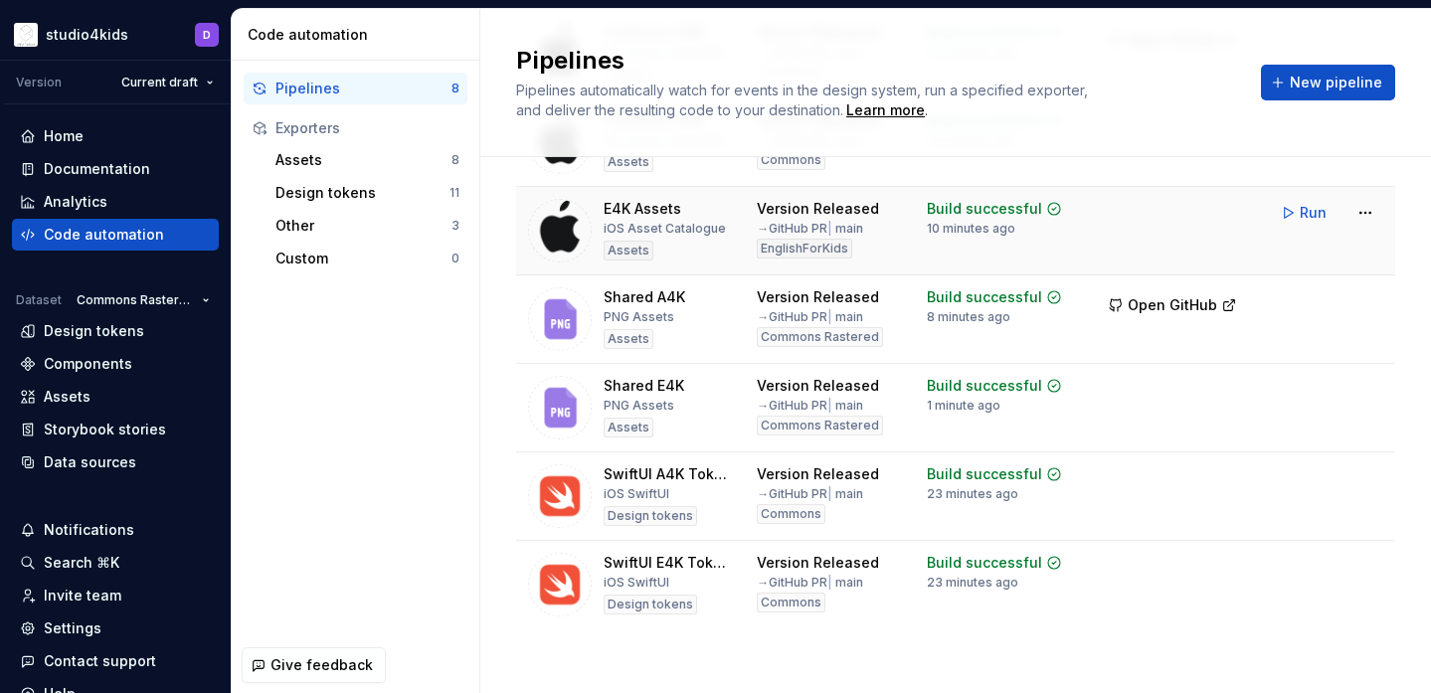
scroll to position [315, 0]
